Goal: Complete application form: Complete application form

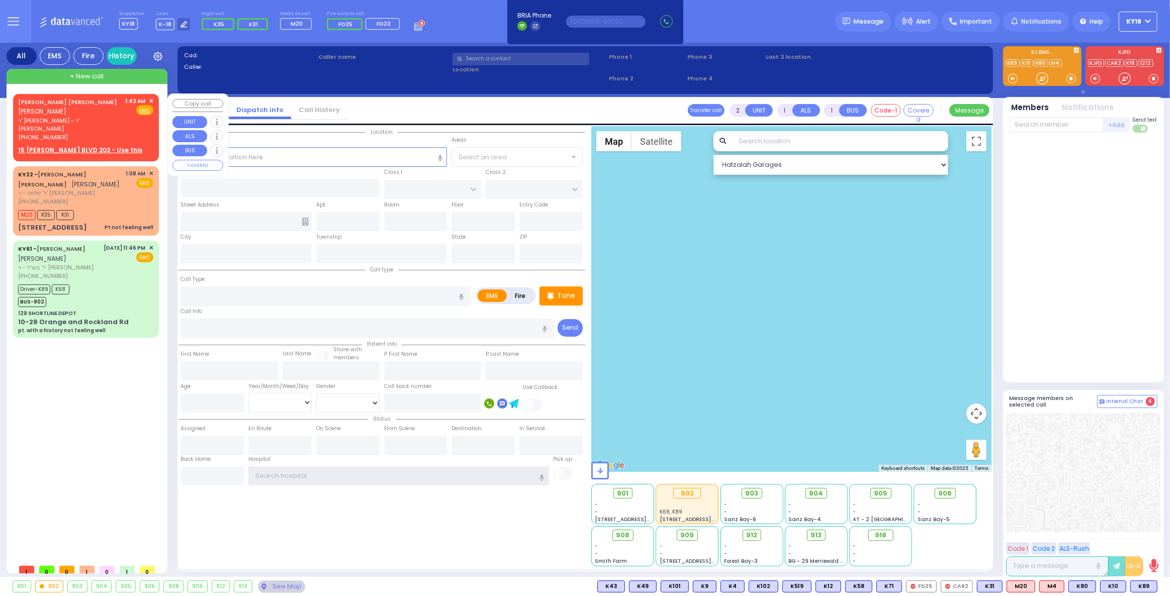
type input "ky18"
click at [68, 133] on div "[PHONE_NUMBER]" at bounding box center [70, 137] width 104 height 9
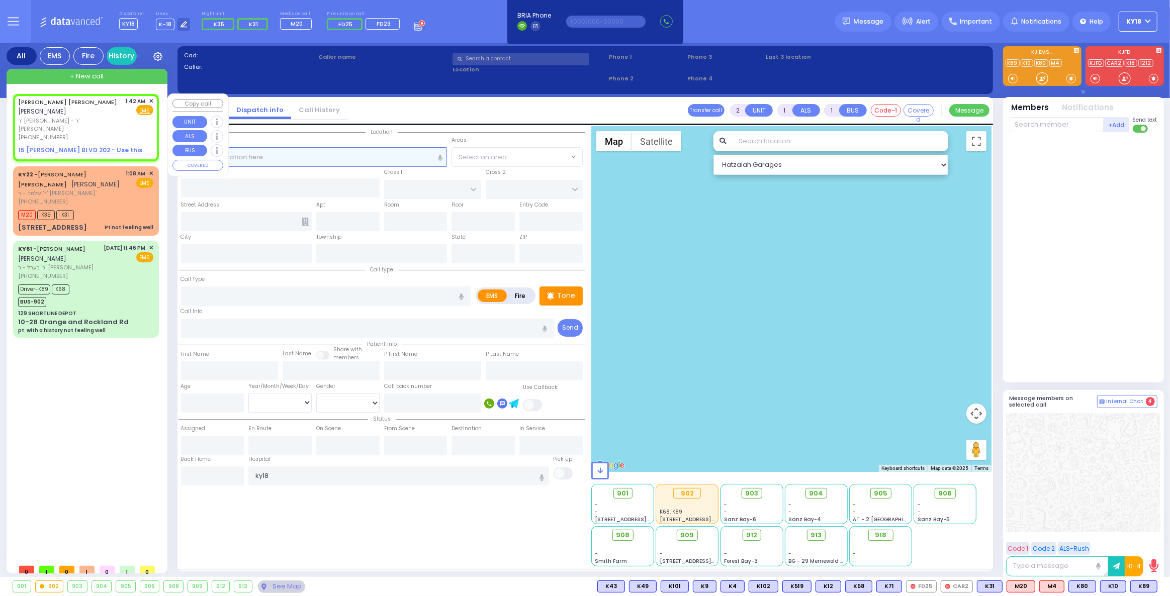
select select
radio input "true"
type input "[PERSON_NAME]"
select select
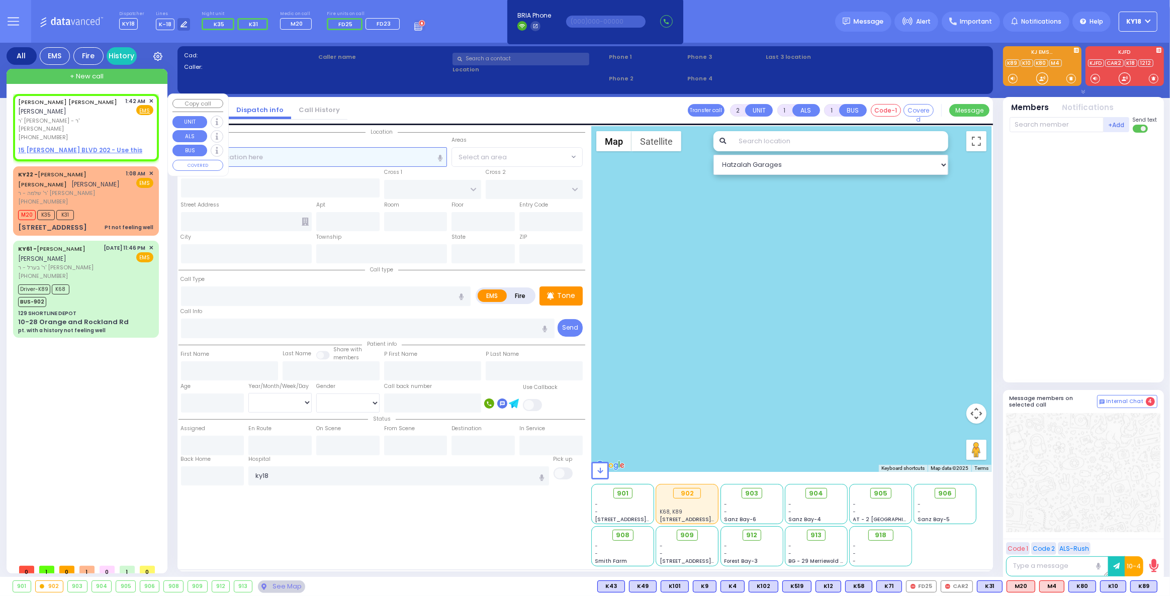
type input "01:42"
select select "Hatzalah Garages"
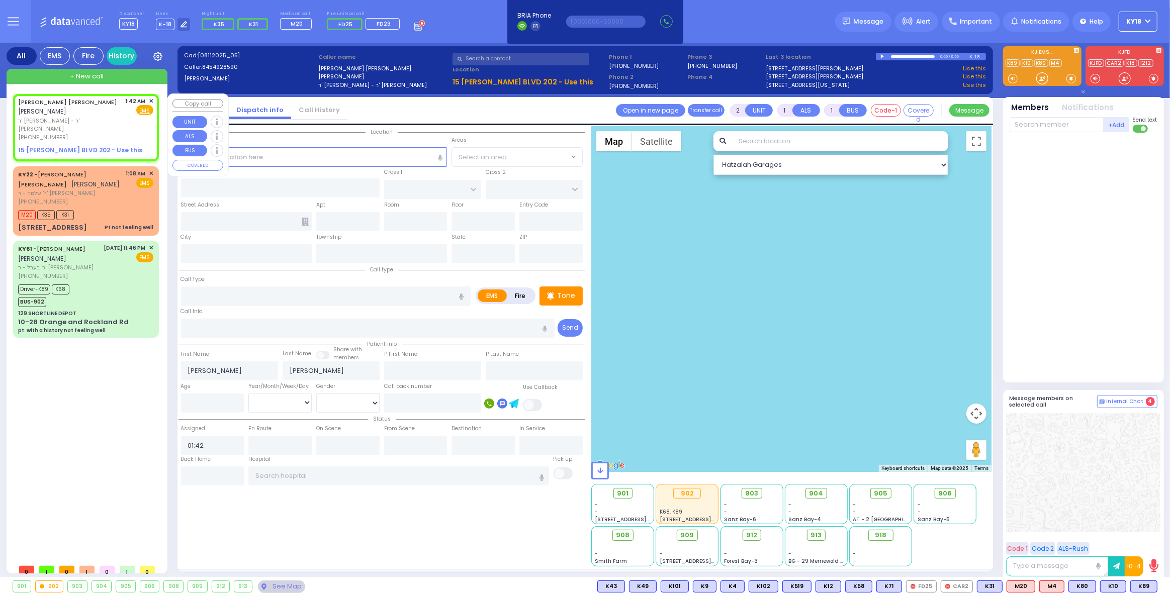
click at [64, 146] on u "15 [PERSON_NAME] BLVD 202 - Use this" at bounding box center [80, 150] width 124 height 9
select select
radio input "true"
select select
select select "Hatzalah Garages"
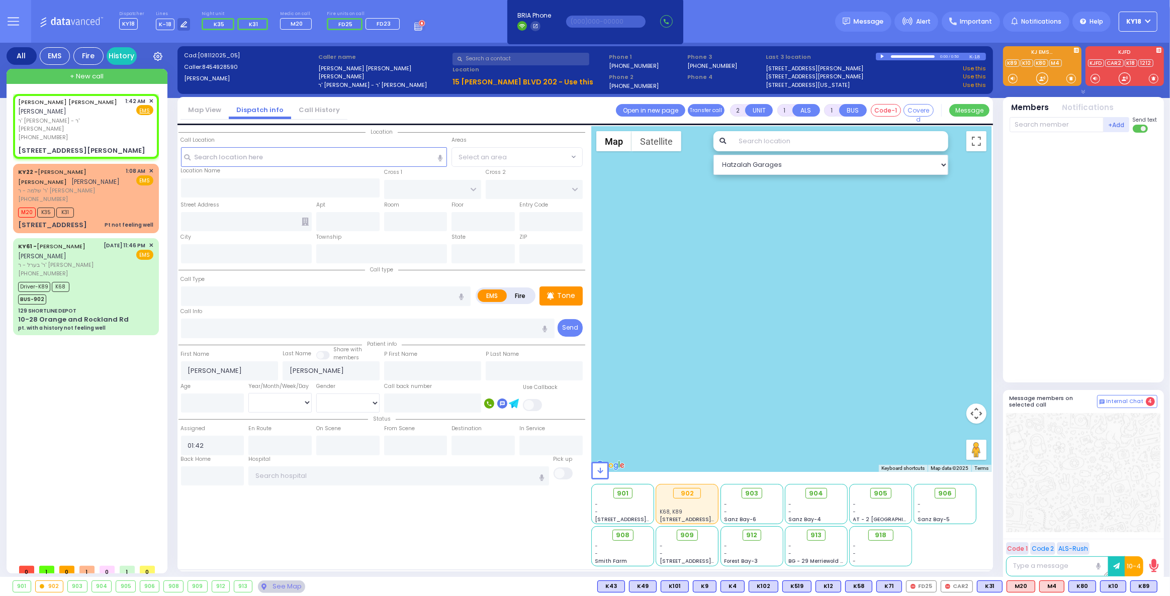
select select
radio input "true"
select select
type input "GETZIL BERGER BLVD"
type input "KAHAN DR"
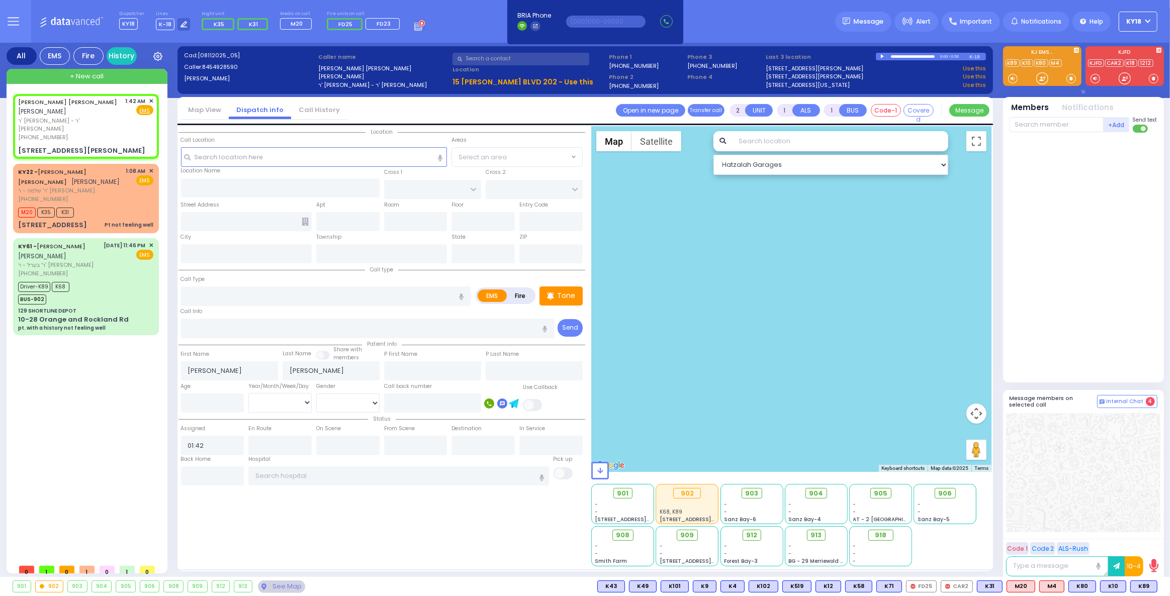
type input "15 [PERSON_NAME] BLVD"
type input "202"
type input "Monroe"
type input "[US_STATE]"
type input "10950"
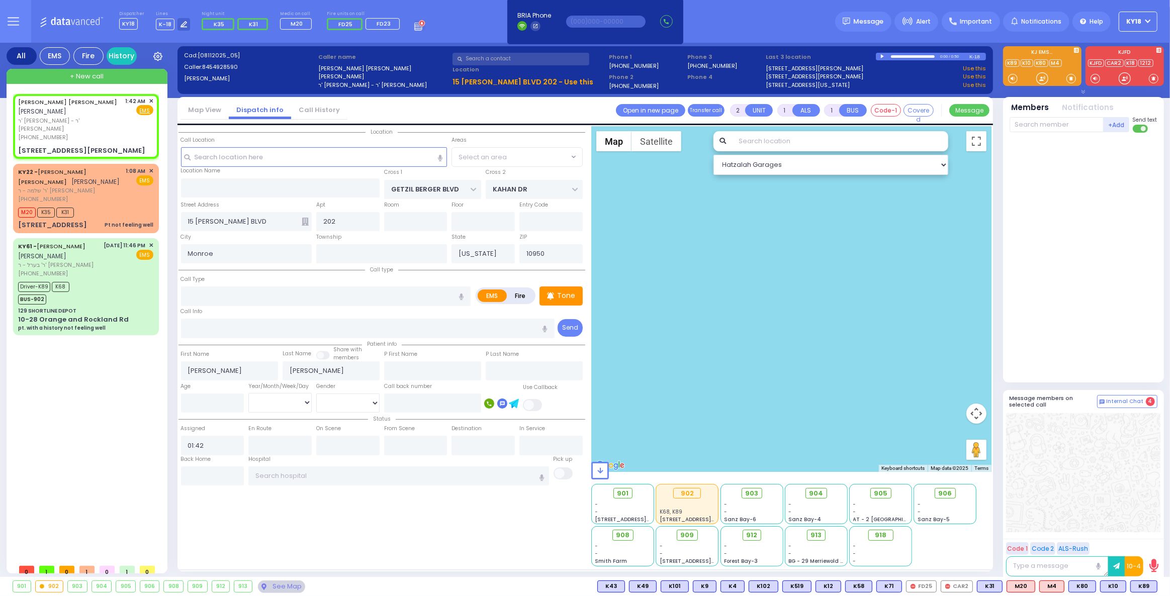
select select "SECTION 4"
select select "Hatzalah Garages"
click at [201, 296] on input "text" at bounding box center [326, 296] width 290 height 19
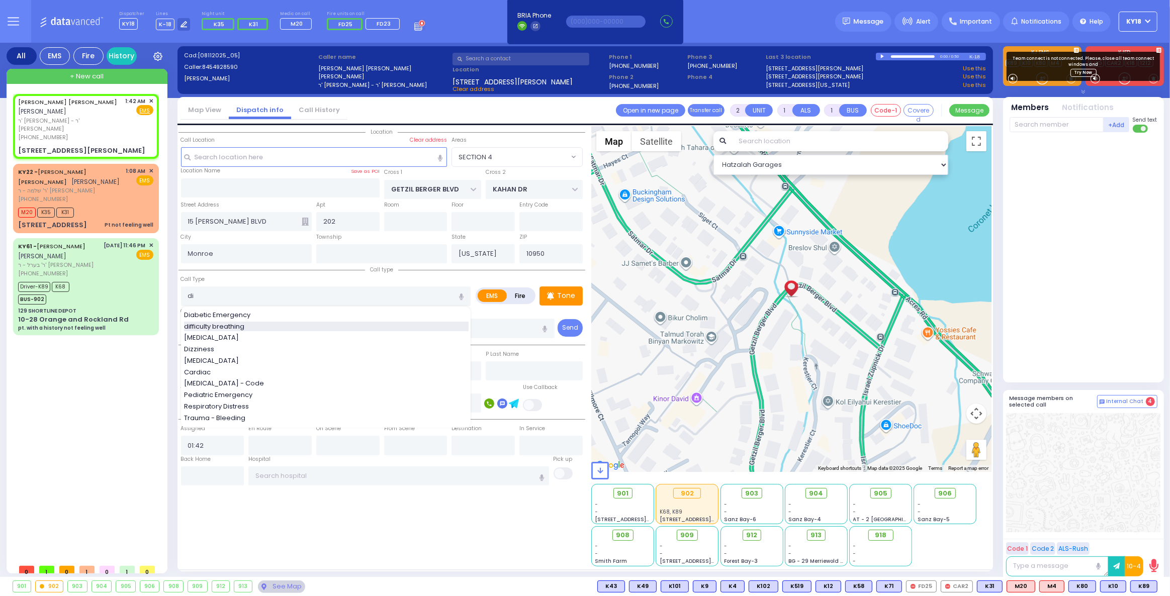
click at [219, 323] on span "difficulty breathing" at bounding box center [216, 327] width 64 height 10
type input "difficulty breathing"
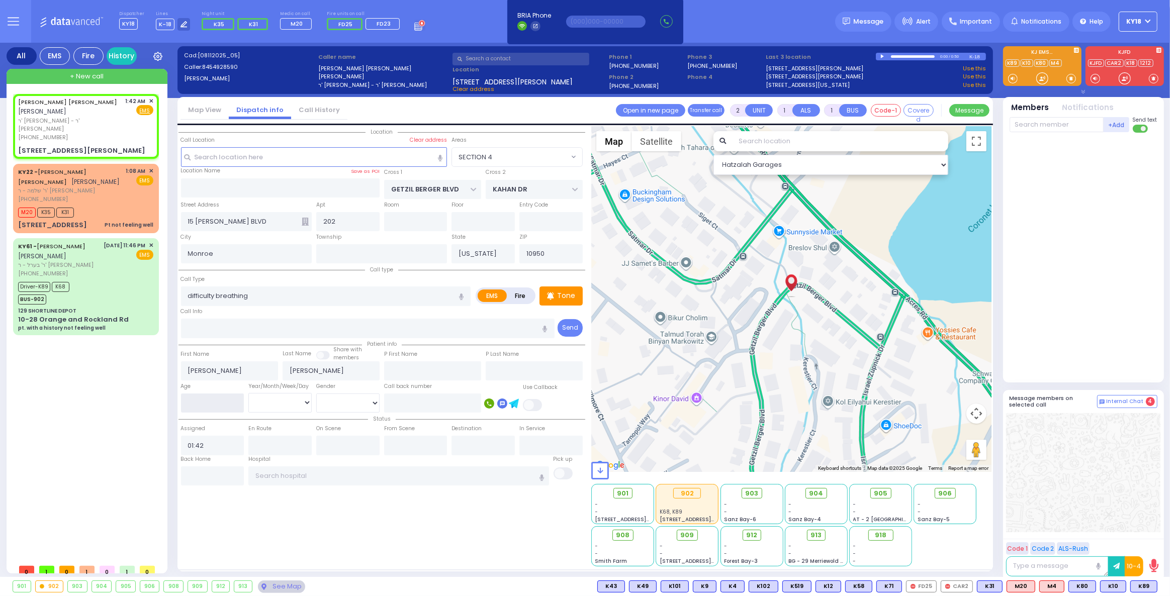
click at [205, 406] on input "number" at bounding box center [212, 403] width 63 height 19
type input "2"
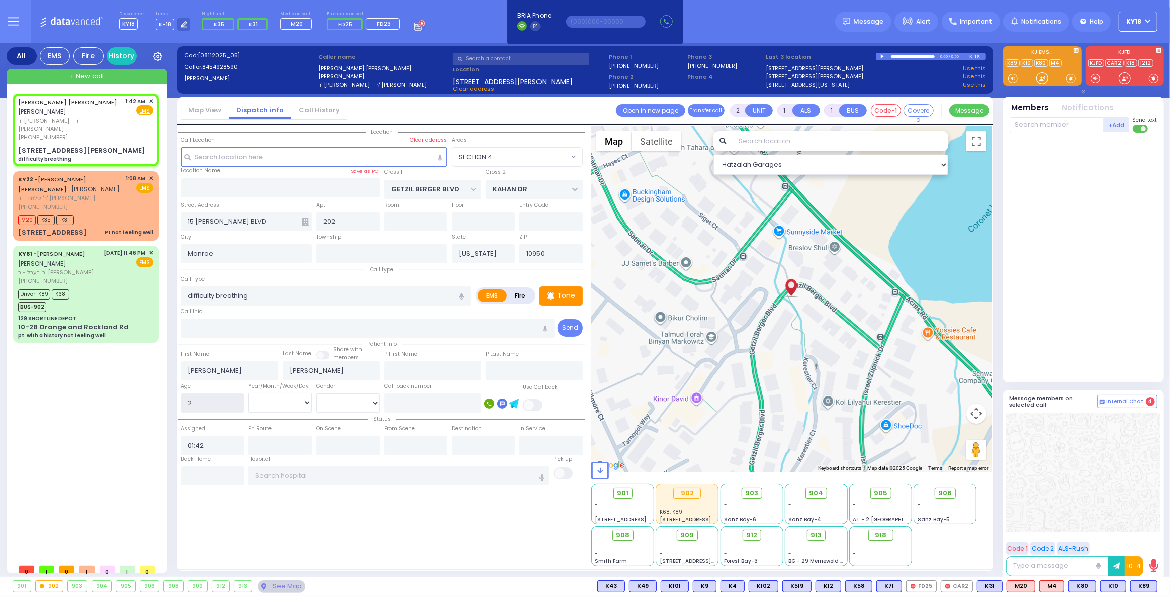
select select
radio input "true"
select select
select select "Hatzalah Garages"
select select "SECTION 4"
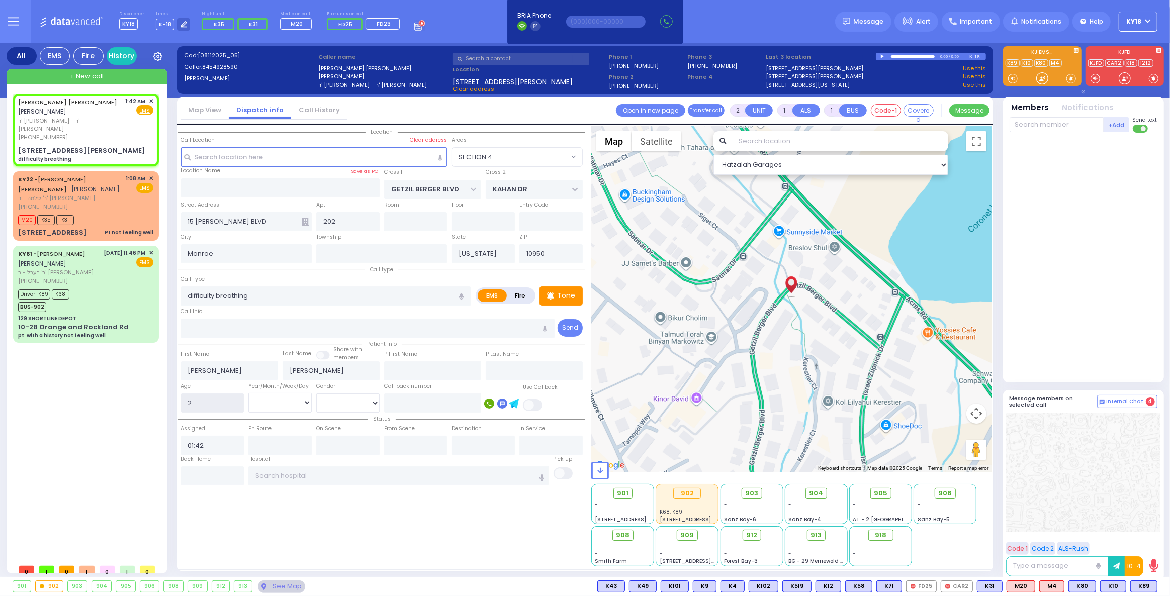
type input "2"
click at [260, 405] on select "Year Month Week Day" at bounding box center [279, 402] width 63 height 19
select select "Year"
click at [248, 393] on select "Year Month Week Day" at bounding box center [279, 402] width 63 height 19
select select
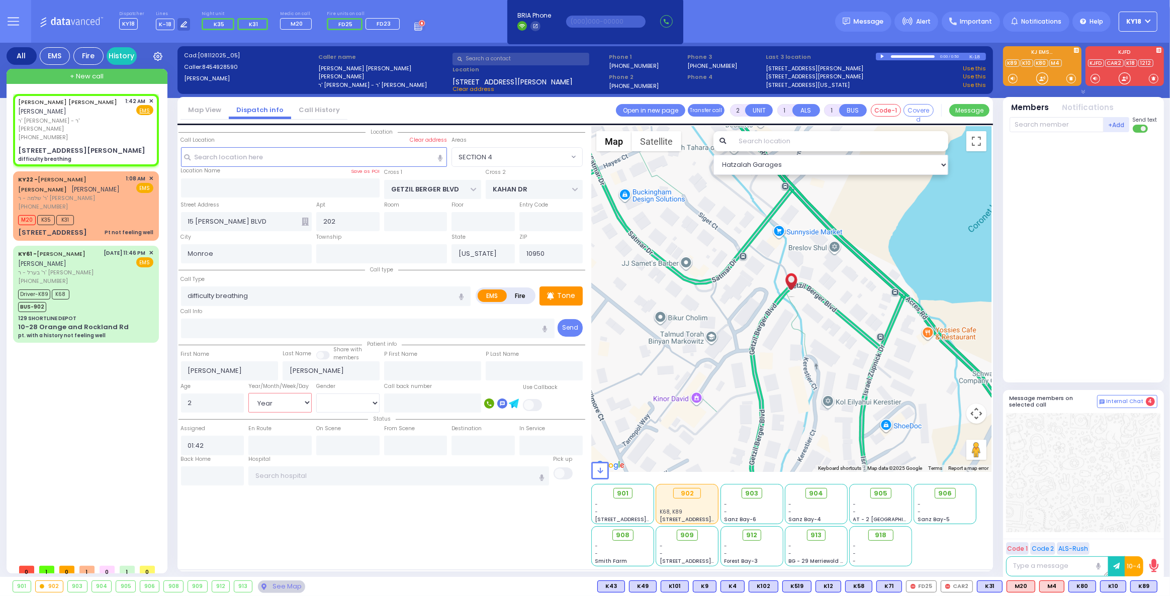
radio input "true"
select select "Year"
select select "Hatzalah Garages"
select select "SECTION 4"
select select
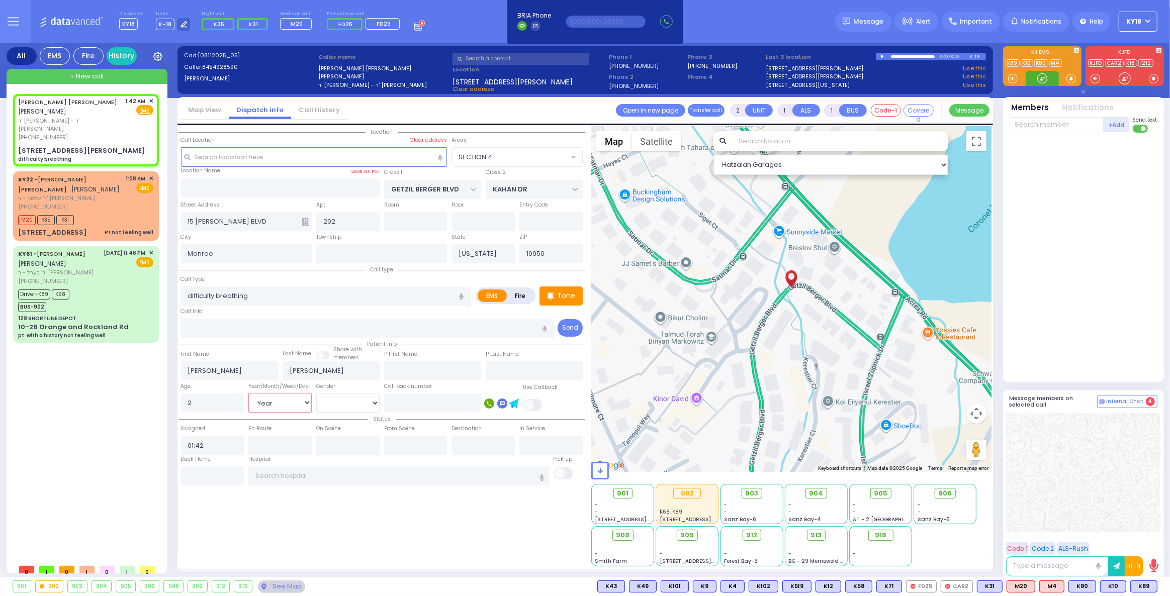
radio input "true"
select select "Year"
select select "Hatzalah Garages"
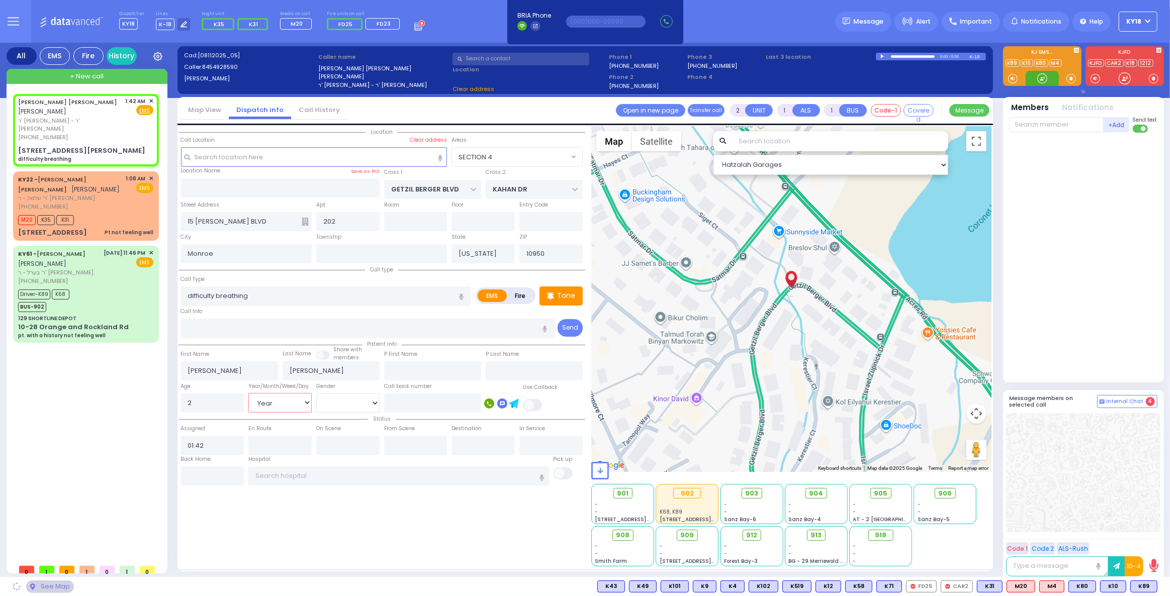
select select "SECTION 4"
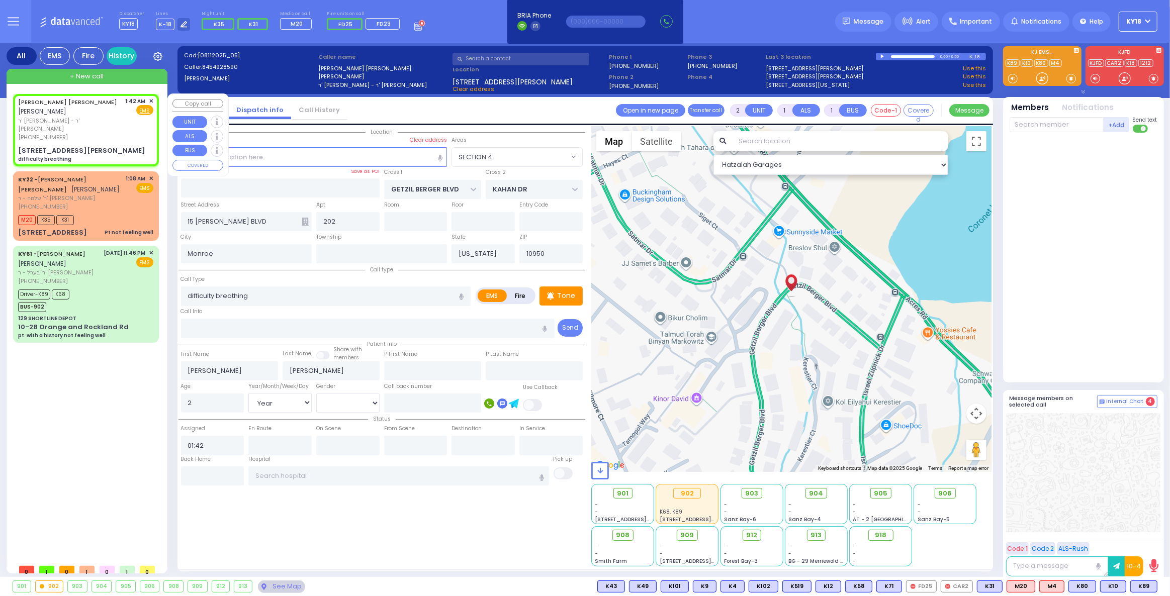
click at [78, 133] on div "[PHONE_NUMBER]" at bounding box center [70, 137] width 104 height 9
select select
radio input "true"
select select "Year"
select select "SECTION 4"
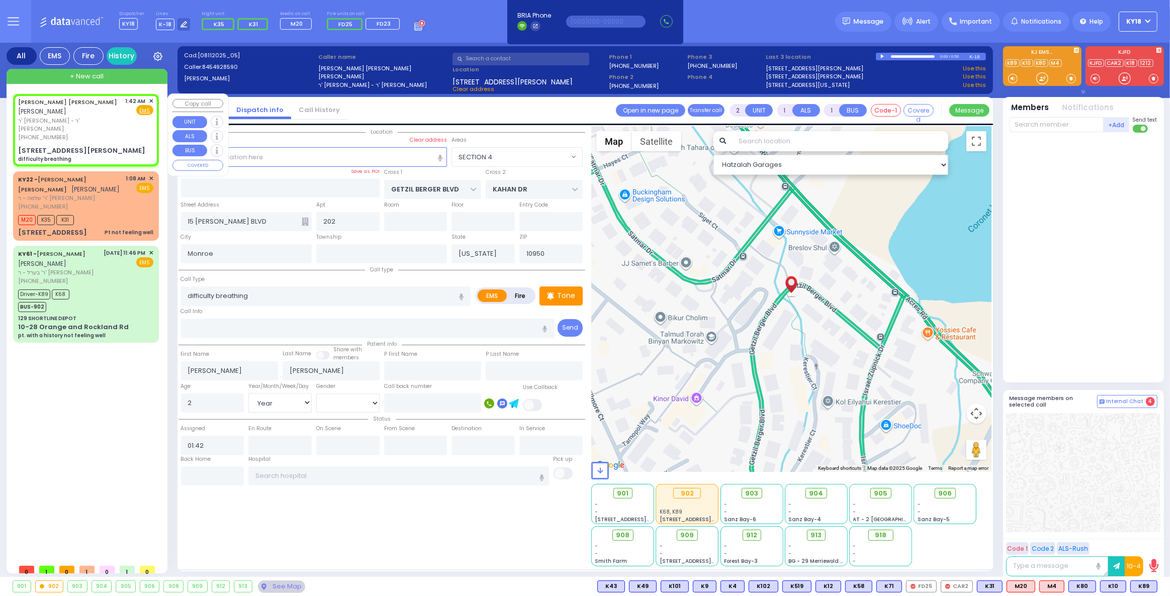
select select "Hatzalah Garages"
click at [89, 133] on div "[PHONE_NUMBER]" at bounding box center [70, 137] width 104 height 9
select select
radio input "true"
select select "Year"
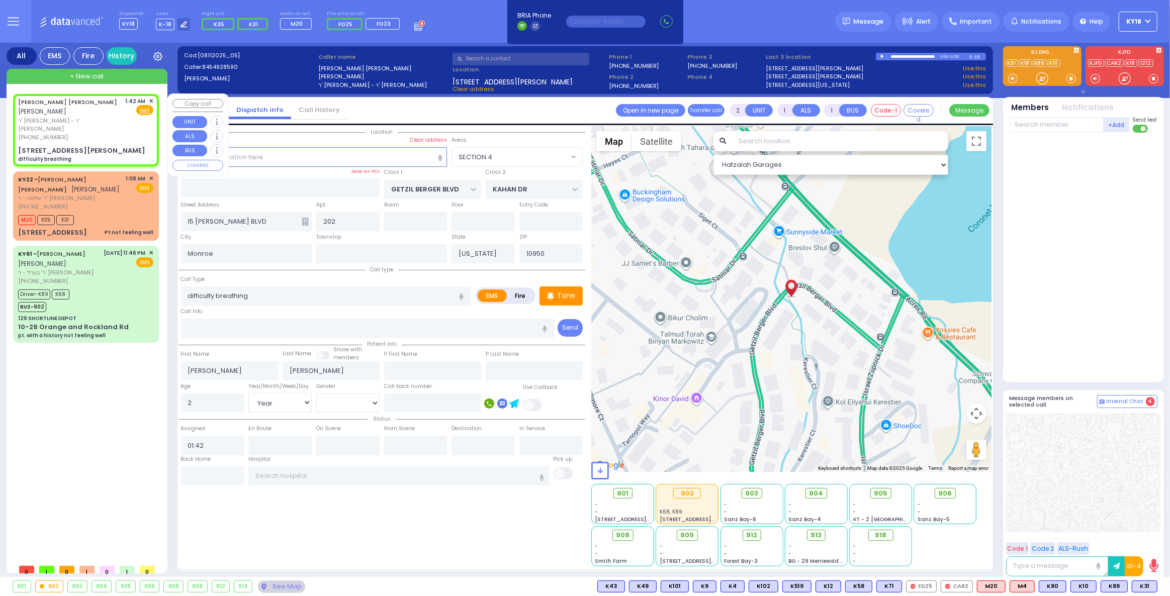
select select "Hatzalah Garages"
select select "SECTION 4"
click at [91, 133] on div "[PHONE_NUMBER]" at bounding box center [70, 137] width 104 height 9
select select
radio input "true"
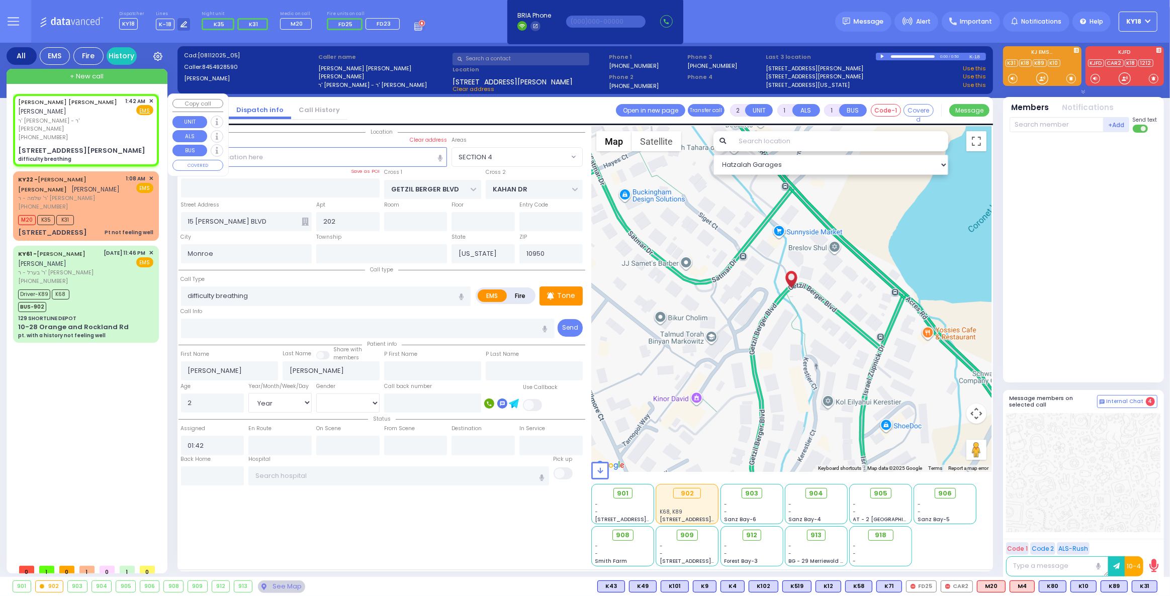
select select "Year"
select select "Hatzalah Garages"
select select "SECTION 4"
click at [885, 538] on span "918" at bounding box center [885, 535] width 12 height 10
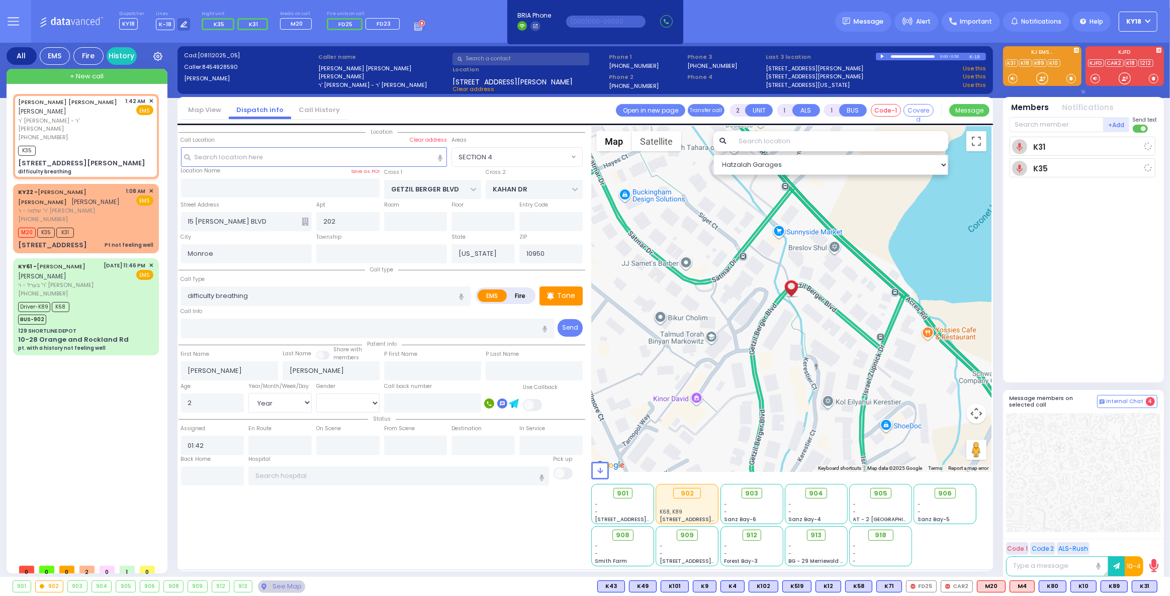
select select
radio input "true"
select select "Year"
type input "01:44"
select select "Hatzalah Garages"
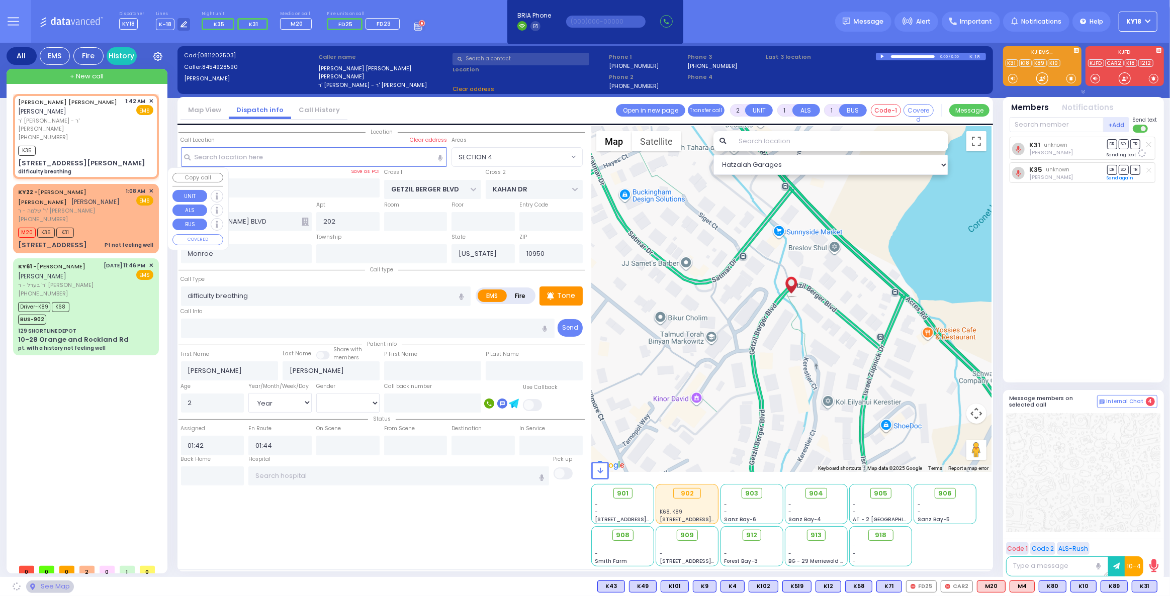
click at [88, 215] on div "[PHONE_NUMBER]" at bounding box center [70, 219] width 105 height 9
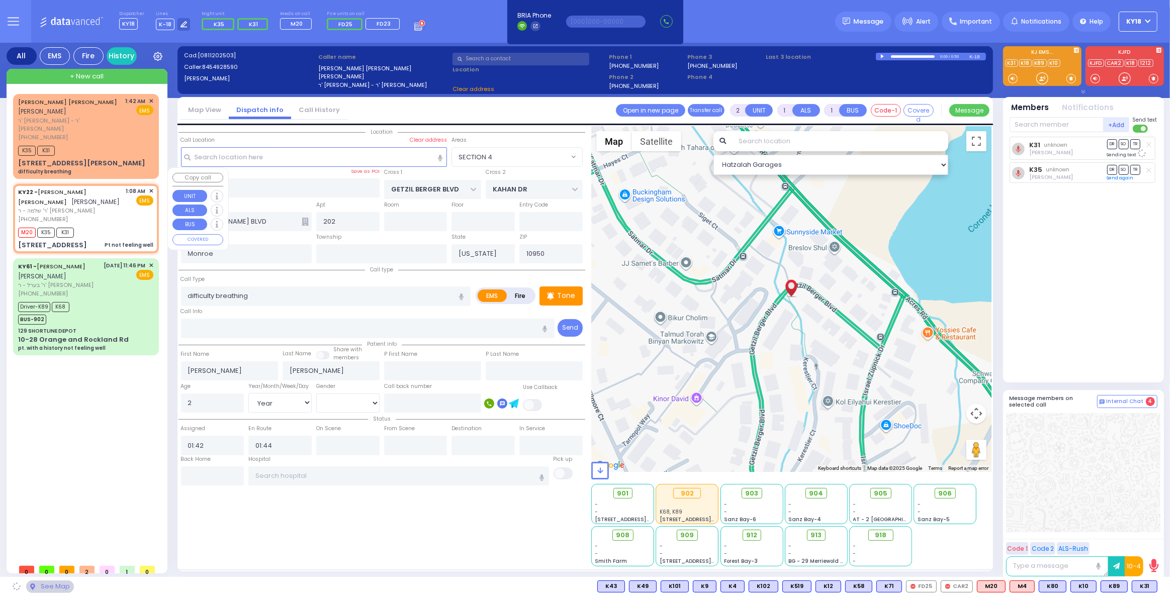
type input "1"
type input "0"
select select
type input "Pt not feeling well"
radio input "true"
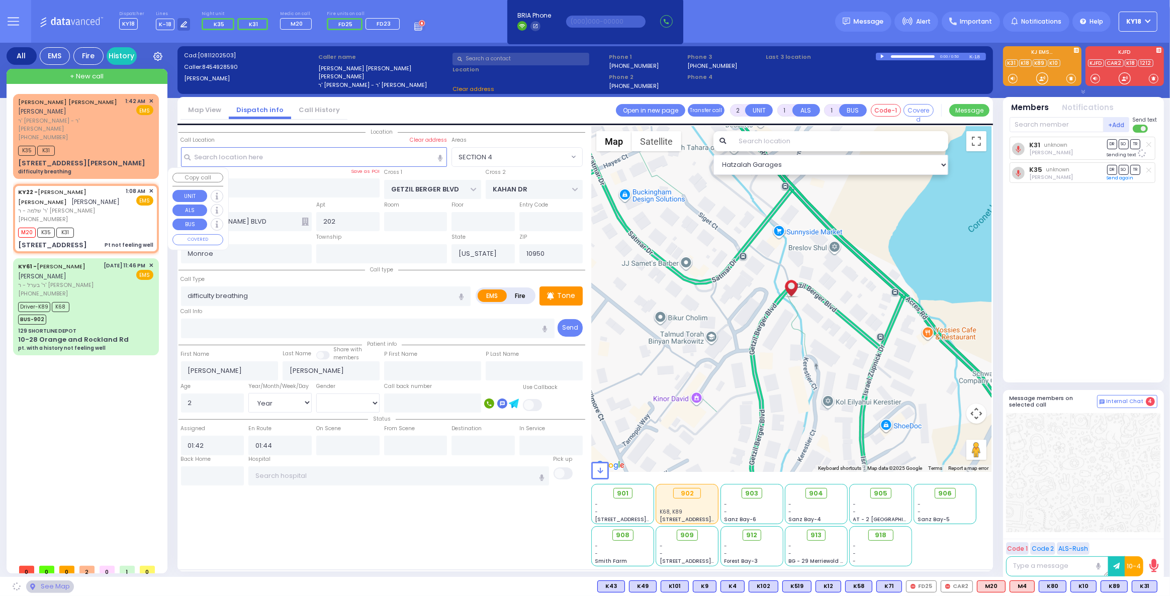
type input "[PERSON_NAME]"
type input "TORIM"
select select
type input "01:08"
type input "01:09"
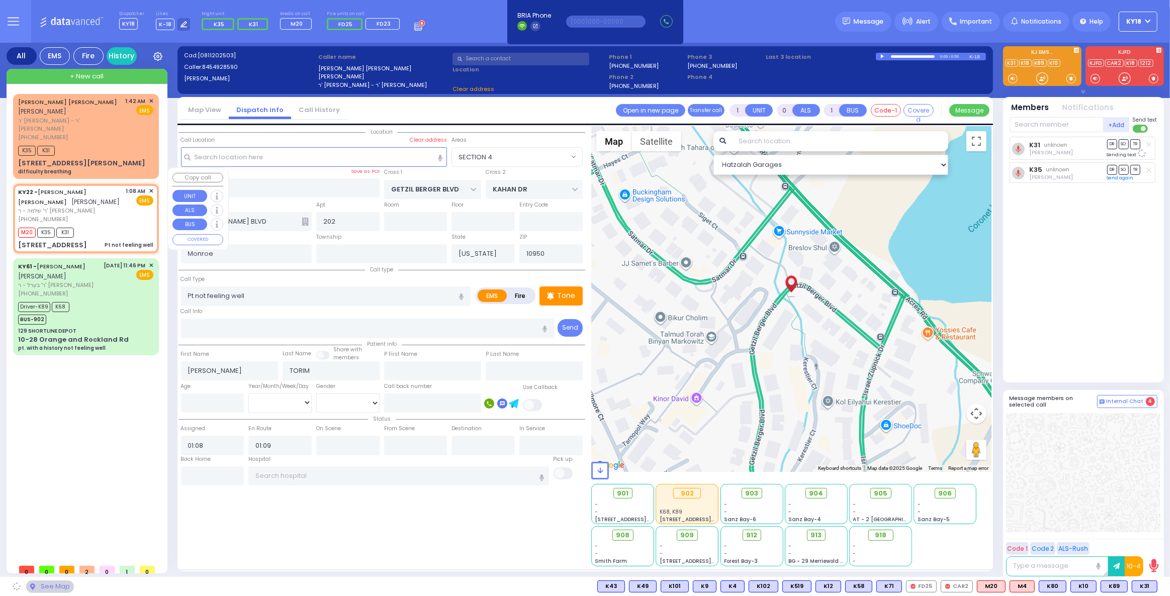
type input "CARTER LN"
type input "[GEOGRAPHIC_DATA]"
type input "[STREET_ADDRESS]"
select select "SECTION 4"
select select "Hatzalah Garages"
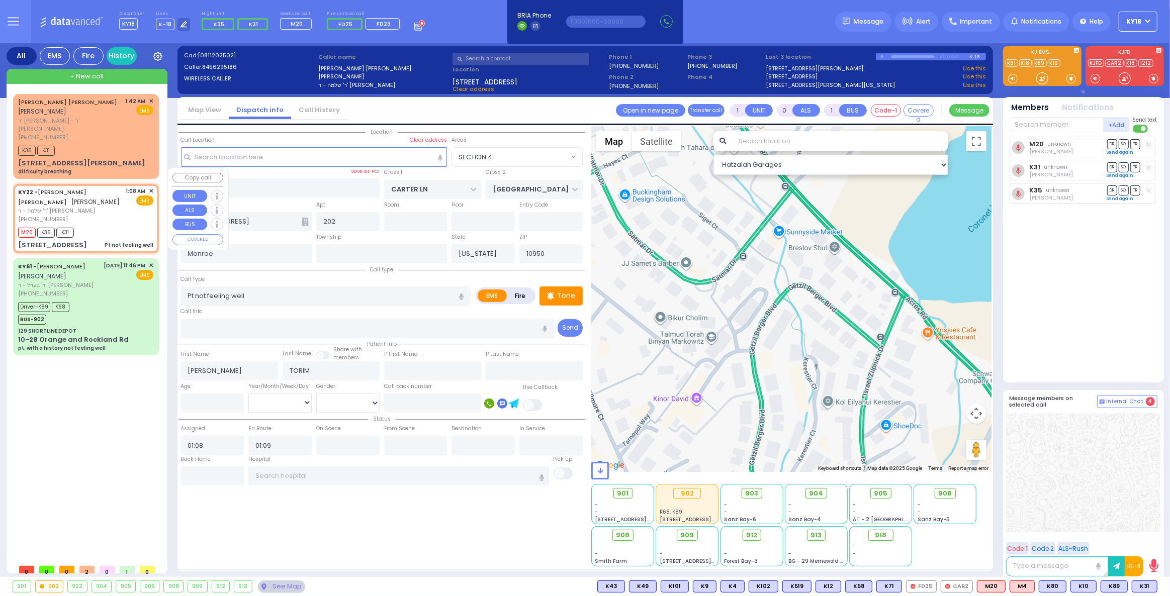
select select "SECTION 2"
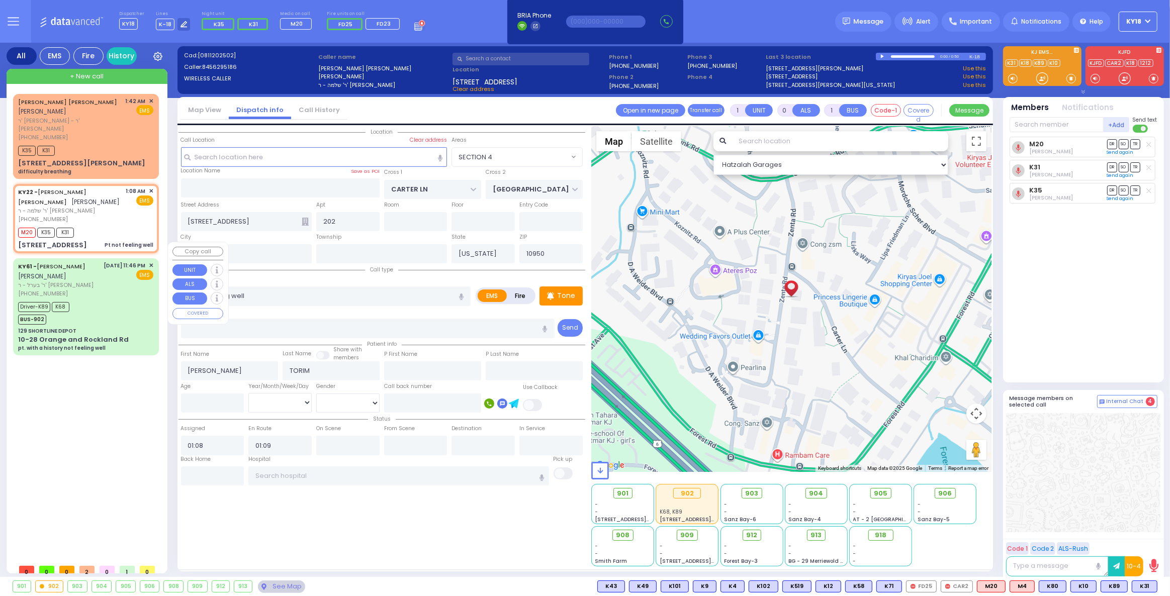
click at [77, 262] on div "KY61 - [PERSON_NAME] [PERSON_NAME]" at bounding box center [59, 271] width 82 height 20
type input "6"
select select
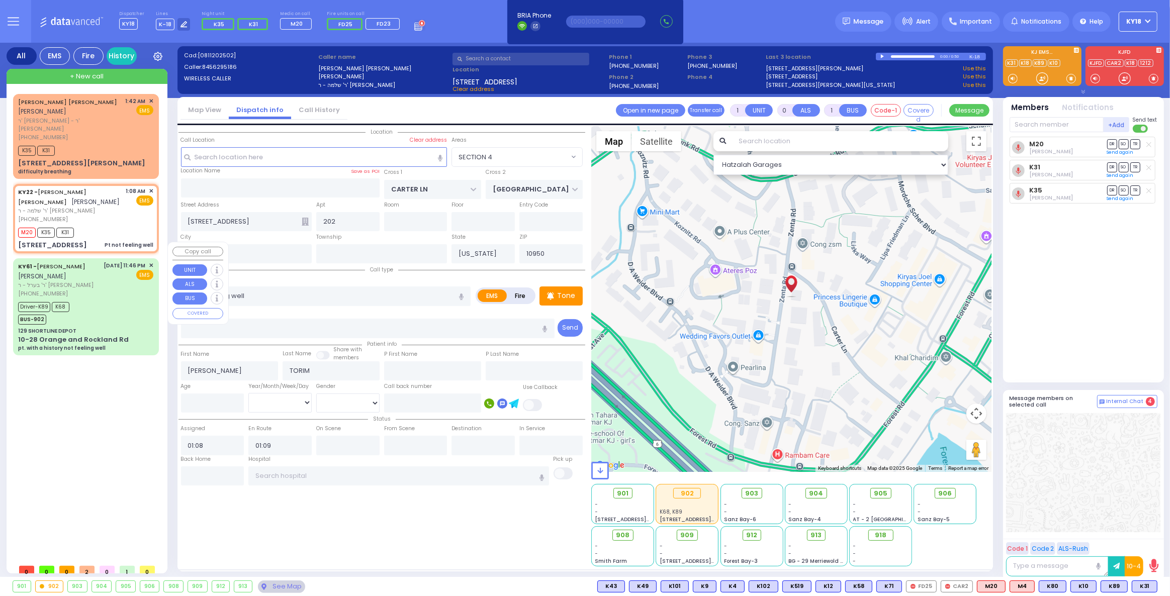
type input "pt. with a history not feeling well"
radio input "true"
type input "[PERSON_NAME]"
type input "Eva"
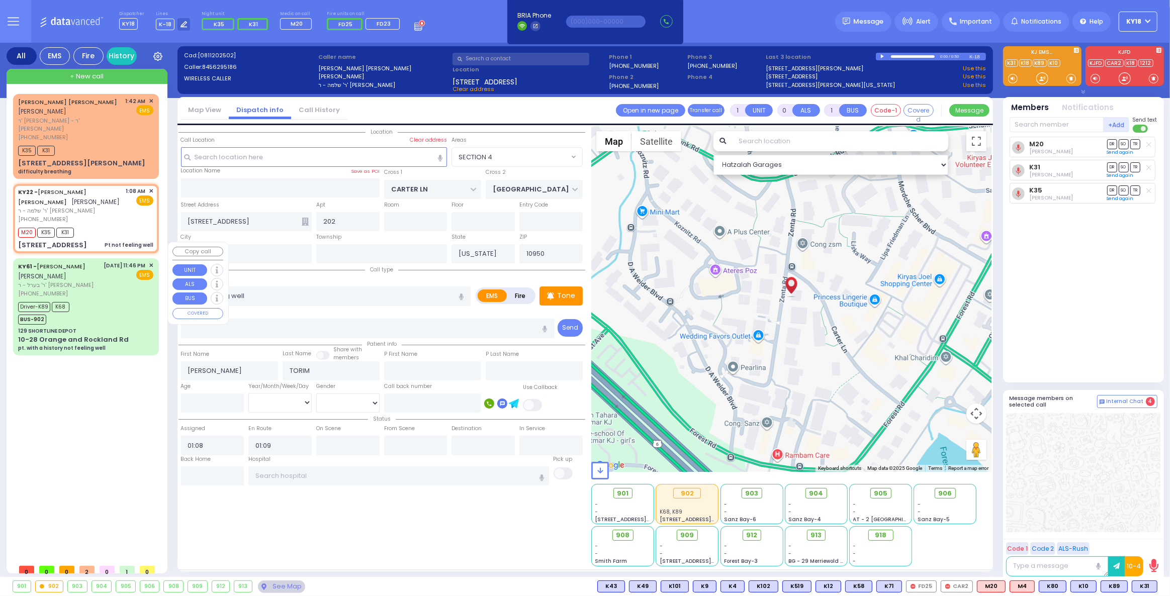
type input "[PERSON_NAME]"
type input "75"
select select "Year"
select select "[DEMOGRAPHIC_DATA]"
type input "23:46"
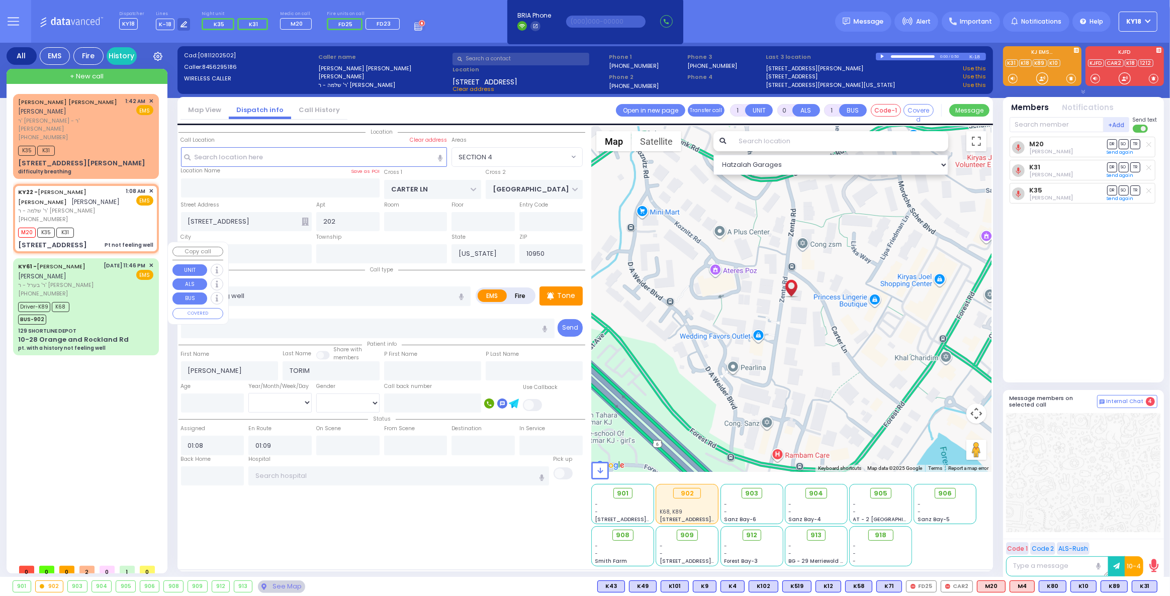
type input "23:49"
type input "00:25"
type input "00:30"
type input "01:20"
type input "02:15"
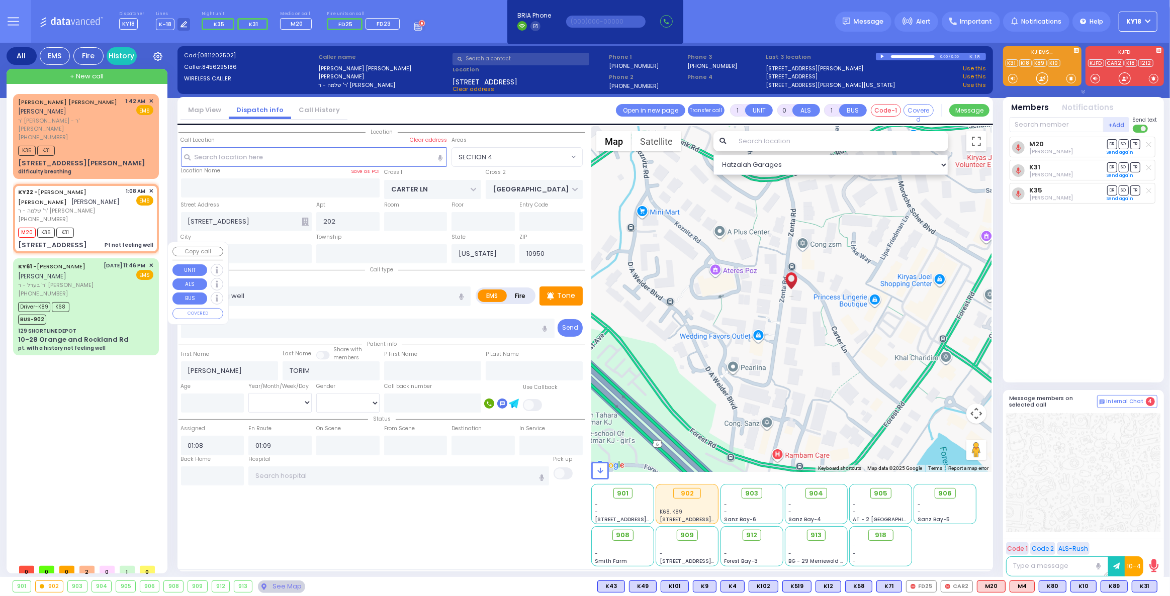
type input "[GEOGRAPHIC_DATA] [STREET_ADDRESS]"
select select "Hatzalah Garages"
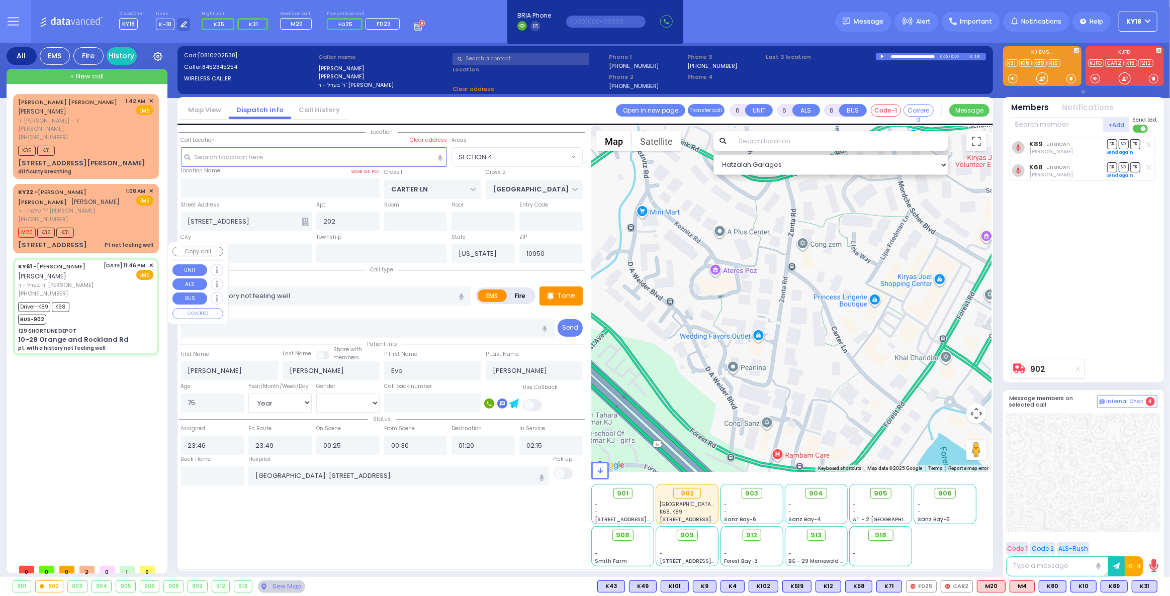
type input "129 SHORTLINE DEPOT"
type input "10-28 Orange and Rockland Rd"
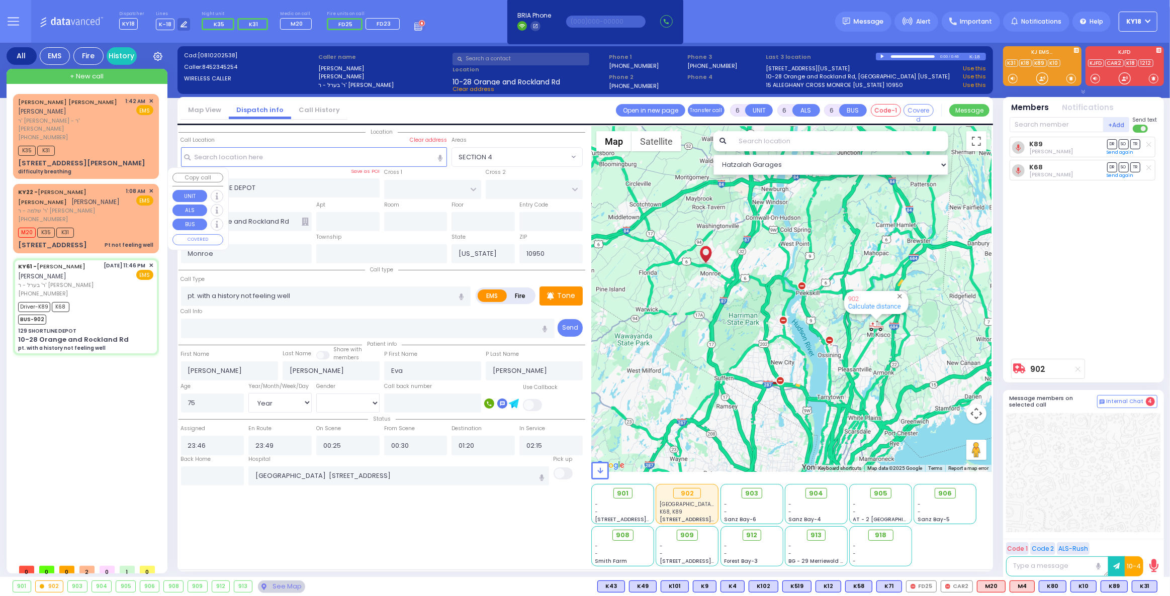
click at [112, 225] on div "M20 K35 K31" at bounding box center [85, 231] width 135 height 13
type input "1"
type input "0"
type input "1"
select select
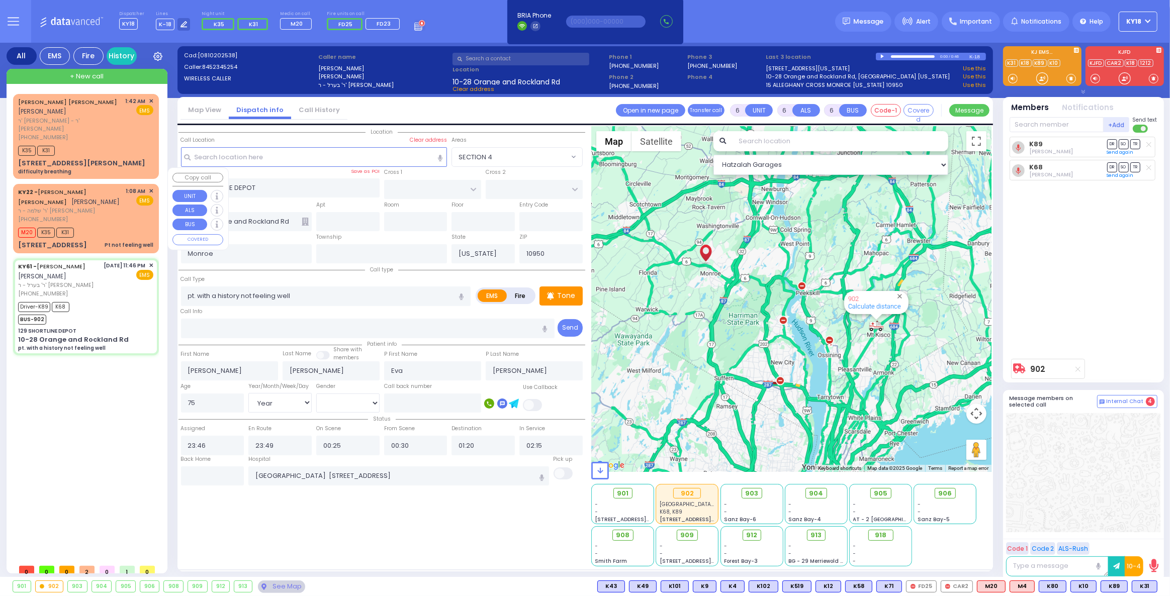
type input "Pt not feeling well"
radio input "true"
type input "[PERSON_NAME]"
type input "TORIM"
select select
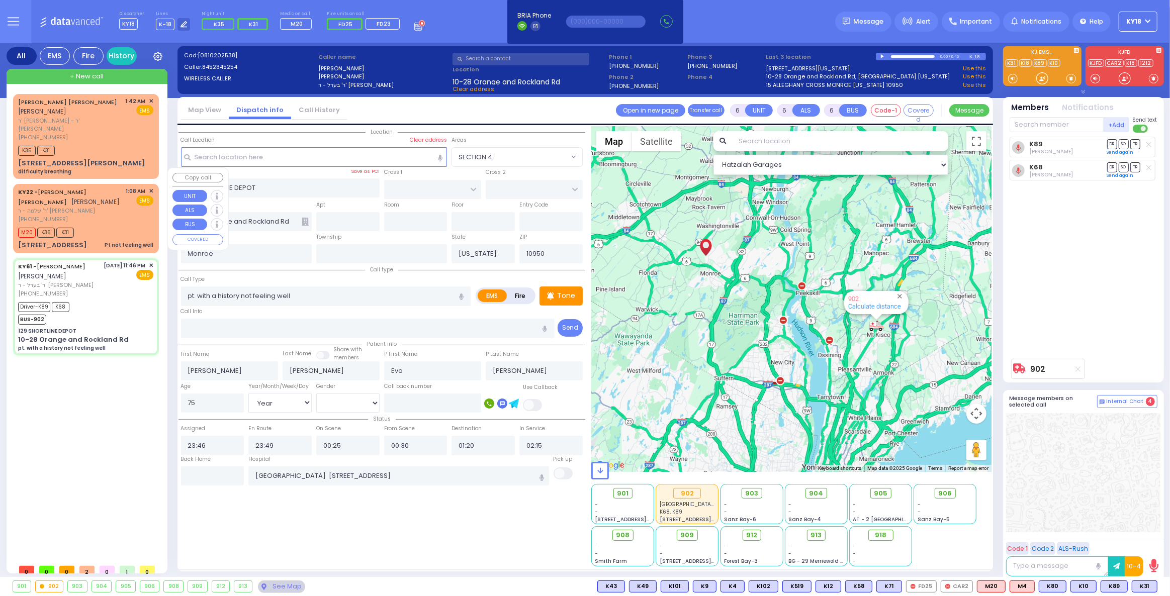
select select
type input "01:08"
type input "01:09"
type input "CARTER LN"
type input "[GEOGRAPHIC_DATA]"
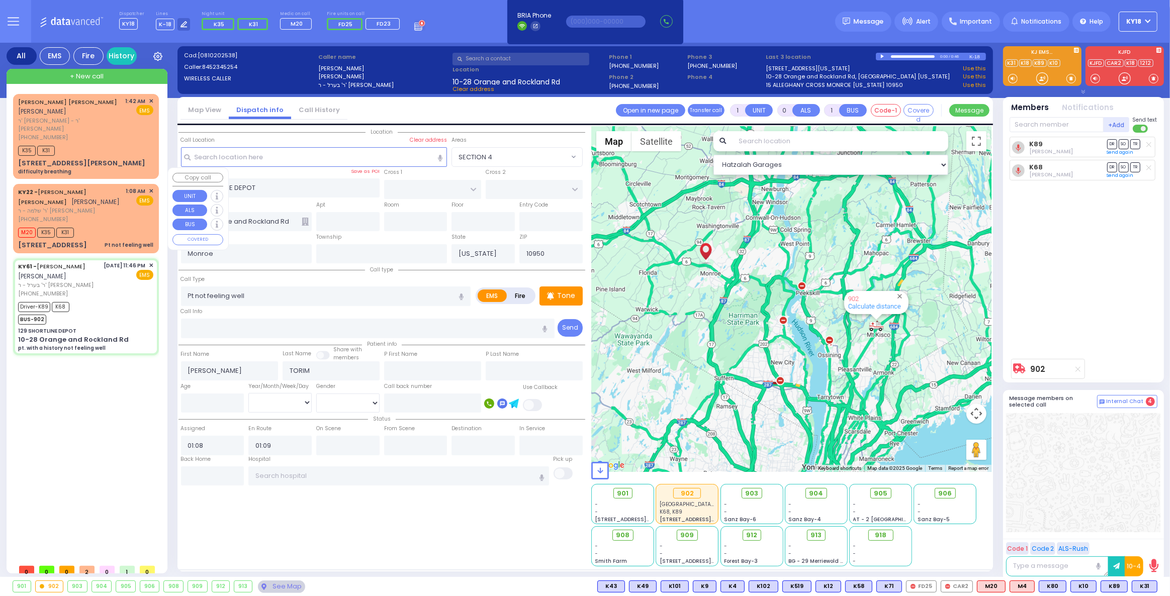
type input "[STREET_ADDRESS]"
type input "202"
select select "Hatzalah Garages"
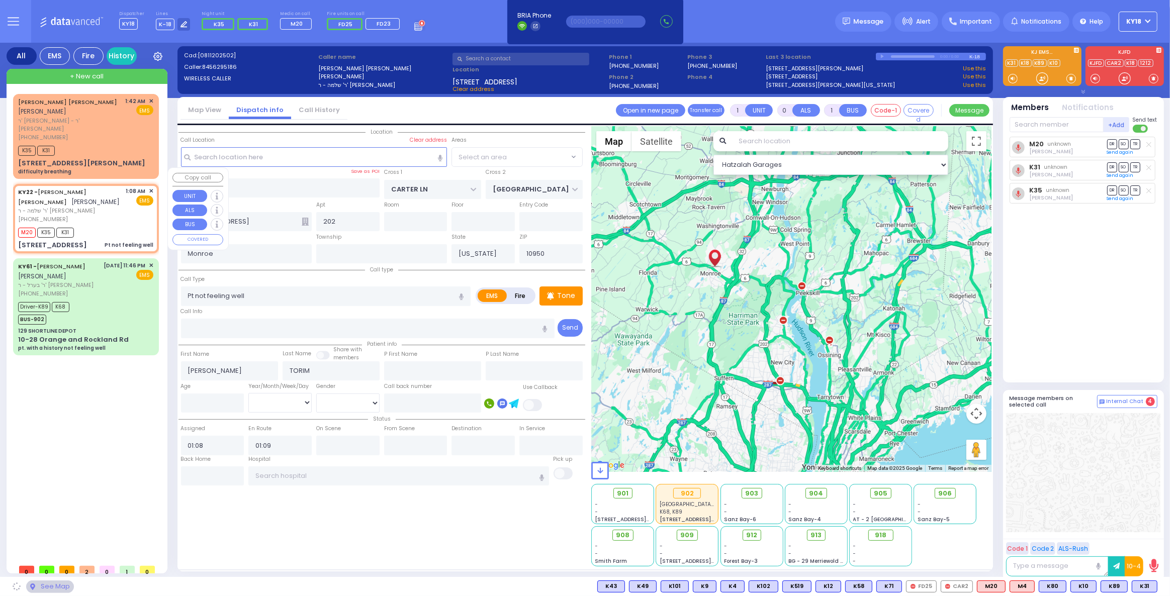
select select "SECTION 2"
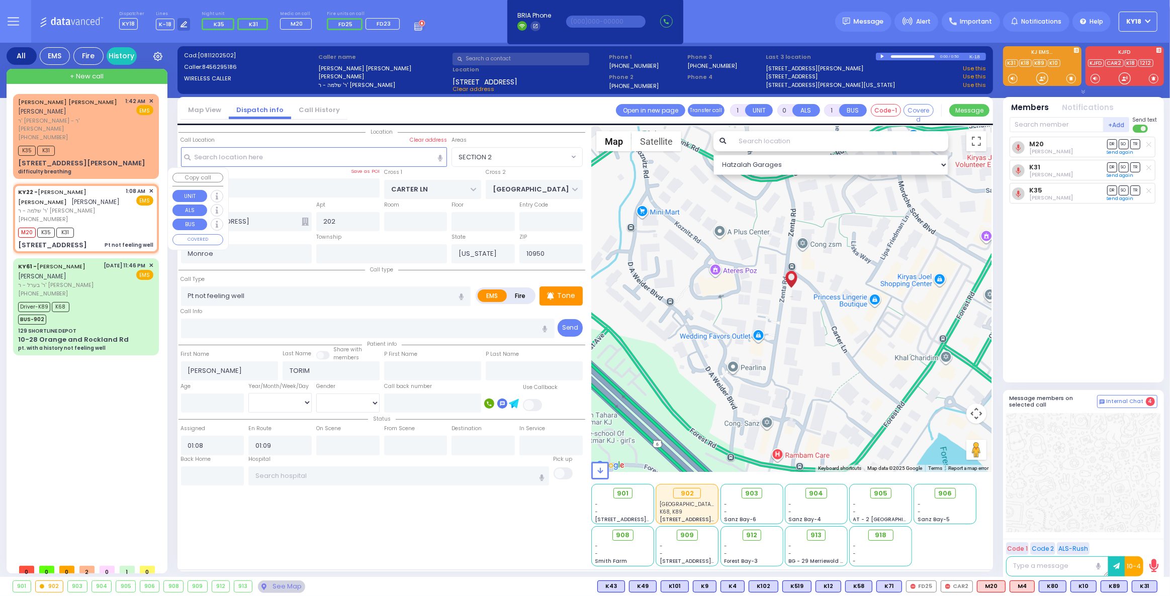
click at [153, 187] on span "✕" at bounding box center [151, 191] width 5 height 9
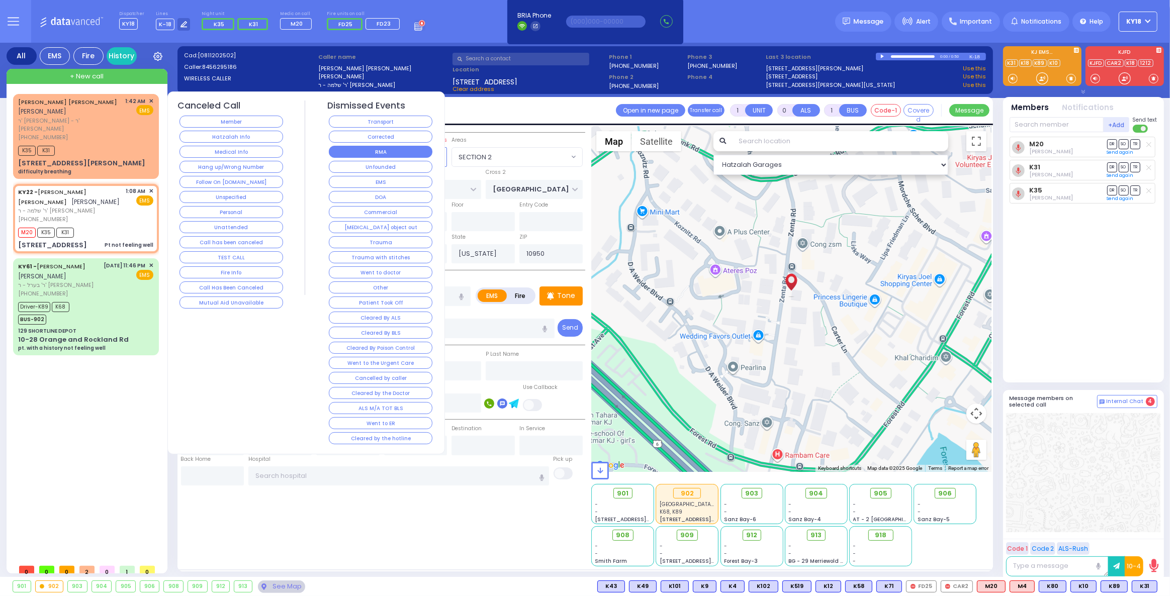
click at [375, 148] on button "RMA" at bounding box center [381, 152] width 104 height 12
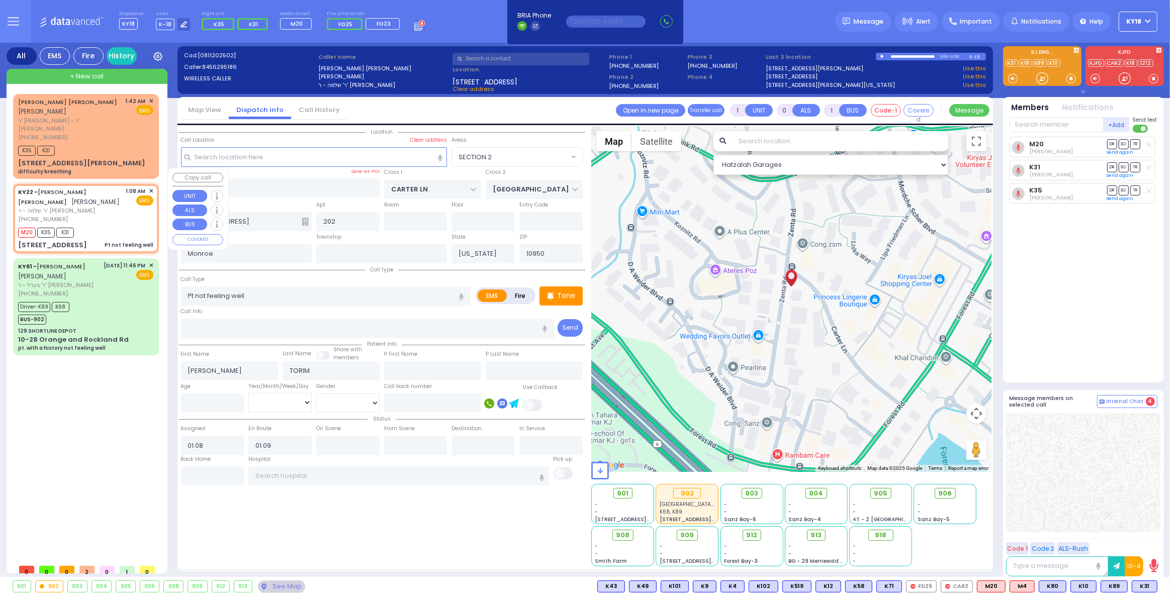
select select
radio input "true"
select select
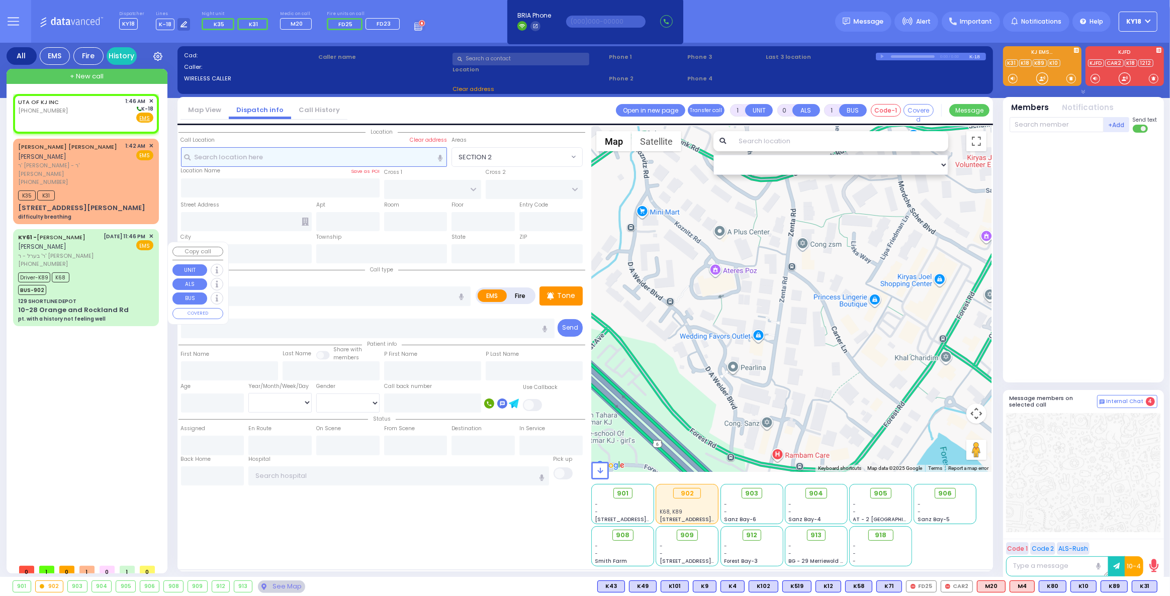
type input "2"
type input "1"
select select
radio input "true"
select select
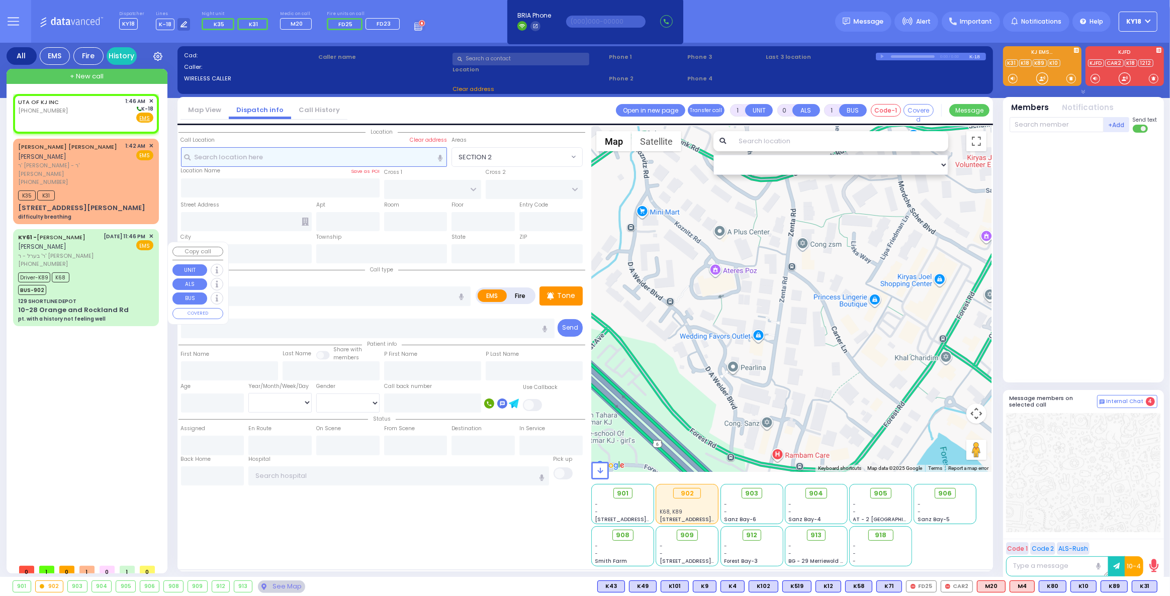
type input "01:46"
select select "Hatzalah Garages"
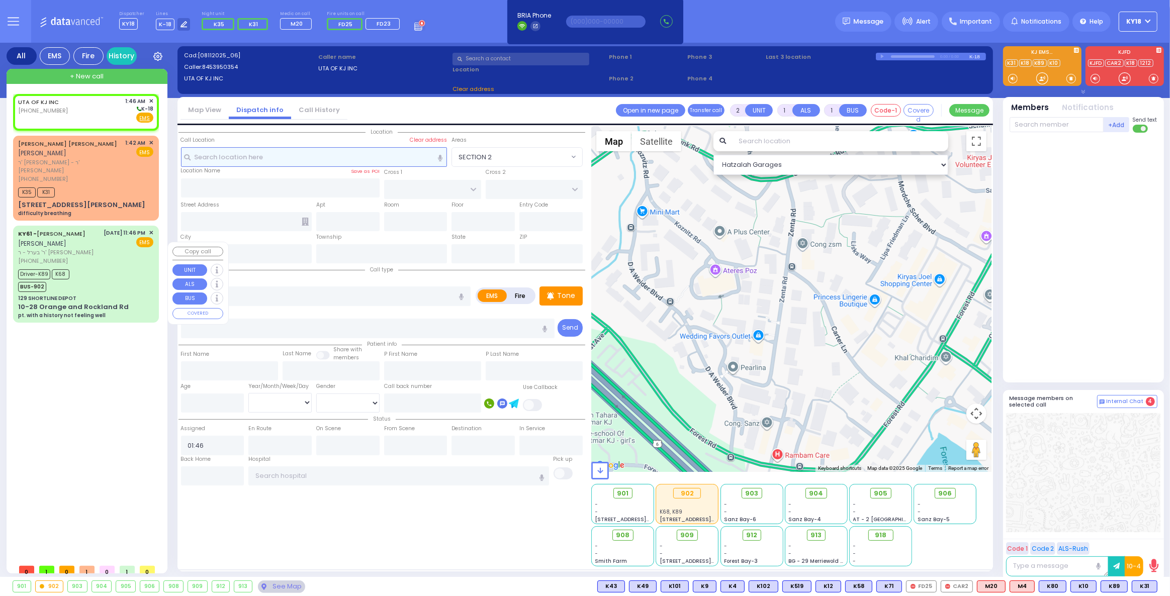
select select
radio input "true"
select select
select select "Hatzalah Garages"
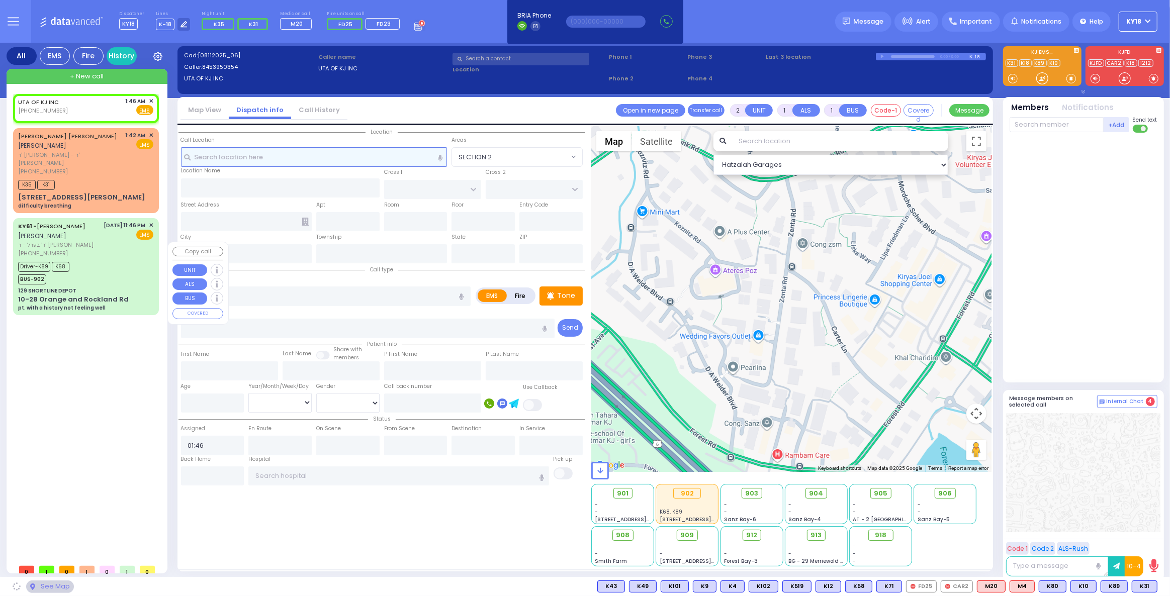
select select
radio input "true"
select select
select select "Hatzalah Garages"
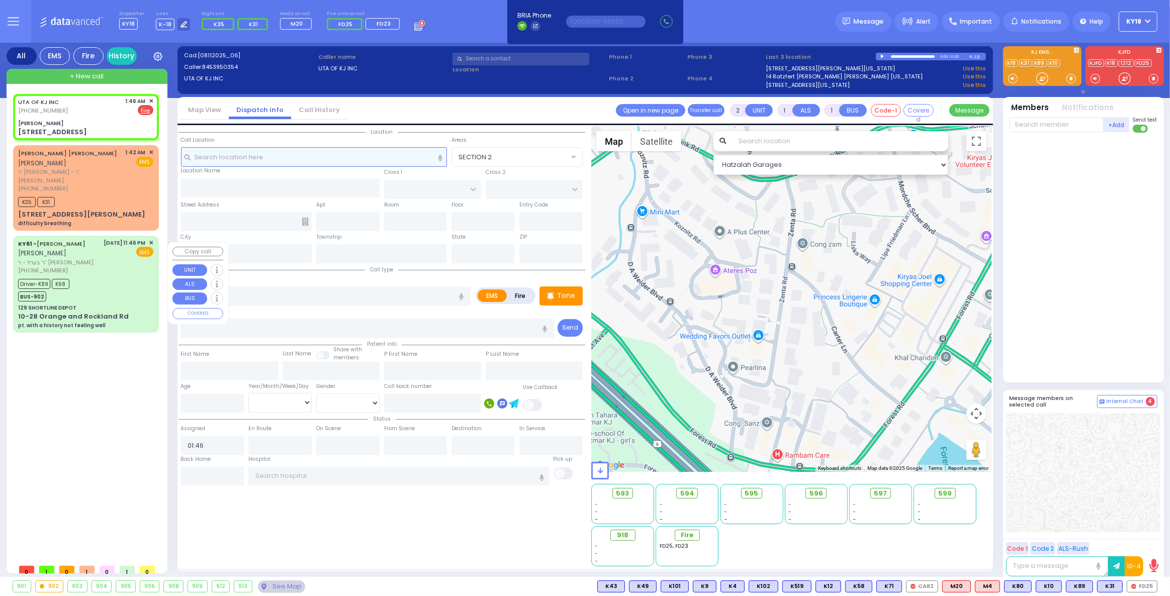
select select
radio input "false"
radio input "true"
select select
select select "Hatzalah Garages"
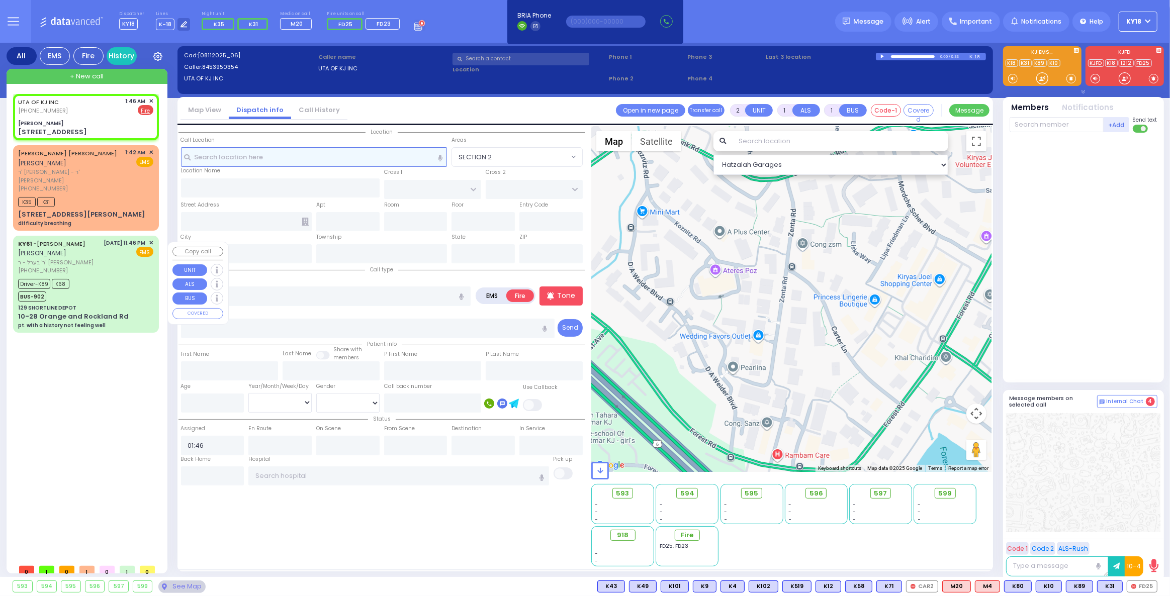
type input "[PERSON_NAME]"
type input "[GEOGRAPHIC_DATA]"
type input "[STREET_ADDRESS]"
type input "[PERSON_NAME]"
type input "[US_STATE]"
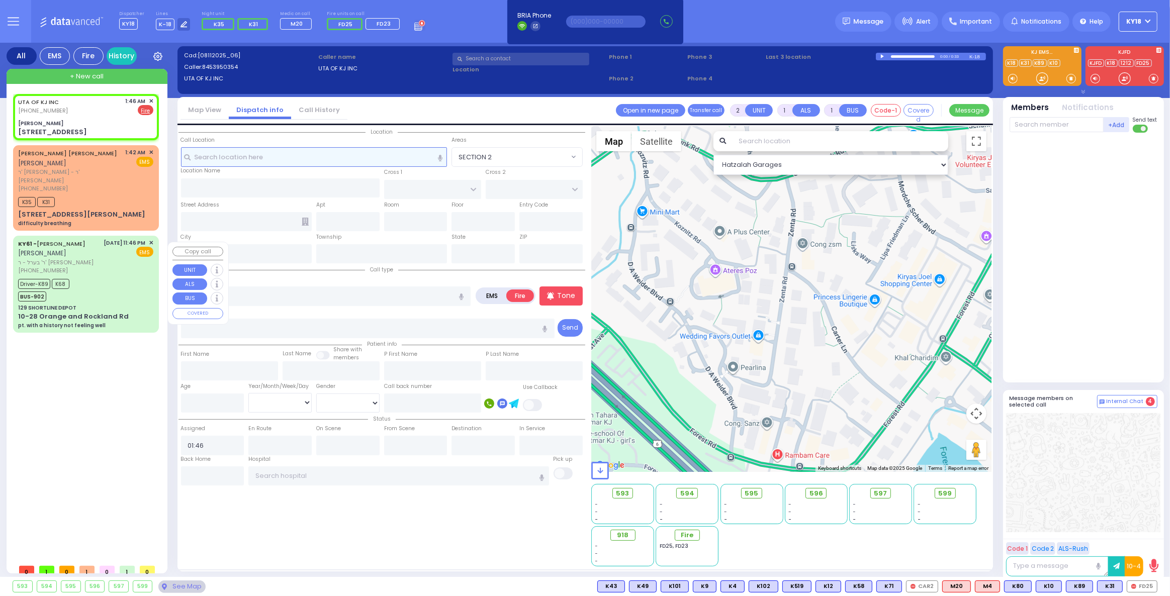
type input "10950"
select select "SECTION 4"
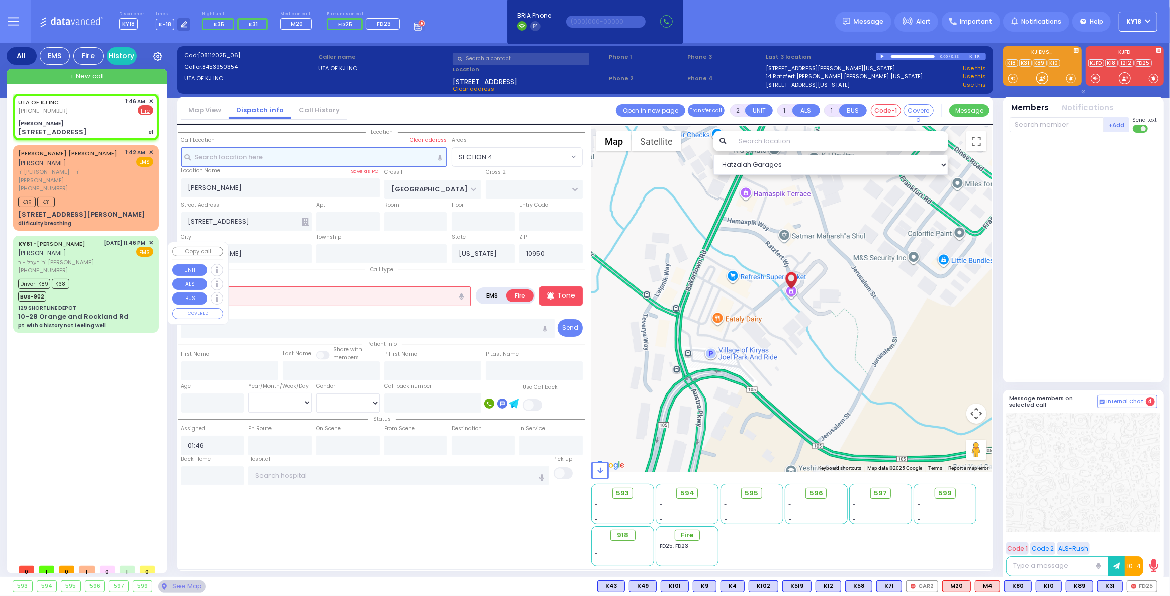
select select
type input "el"
radio input "true"
select select
select select "Hatzalah Garages"
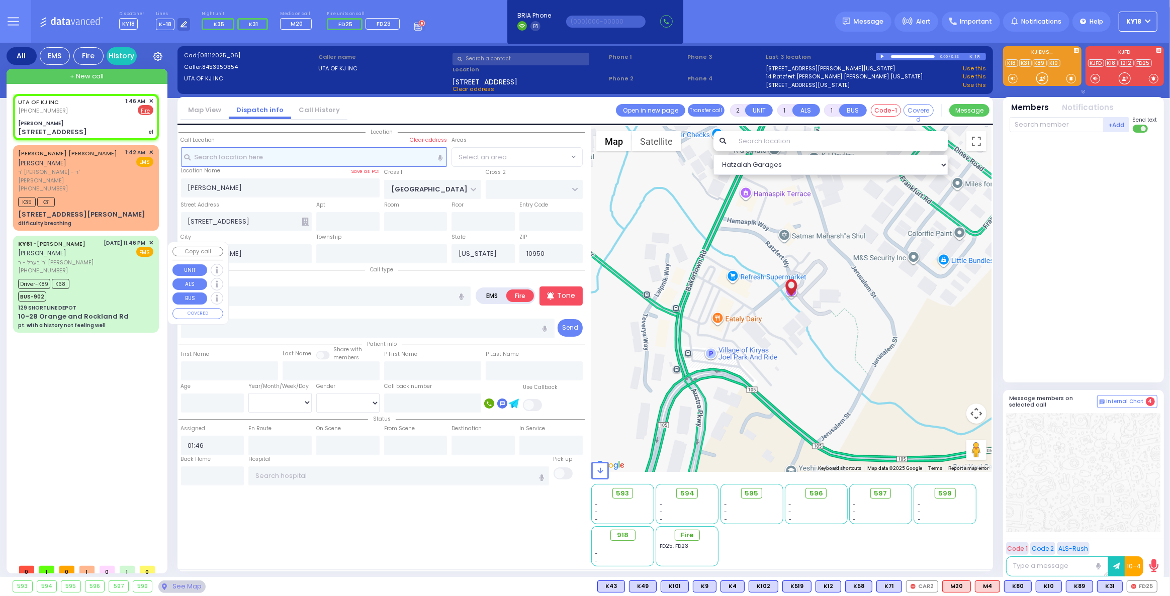
select select "SECTION 4"
select select
type input "ELEVATOR RESCUE"
radio input "true"
select select
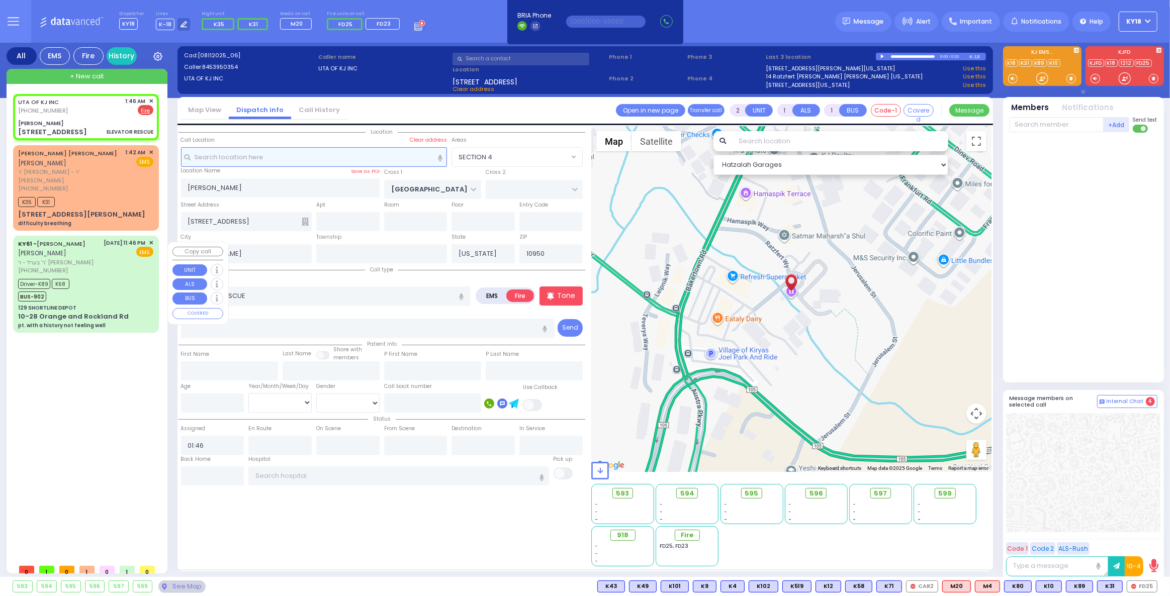
select select "Hatzalah Garages"
select select "SECTION 4"
select select
radio input "true"
select select
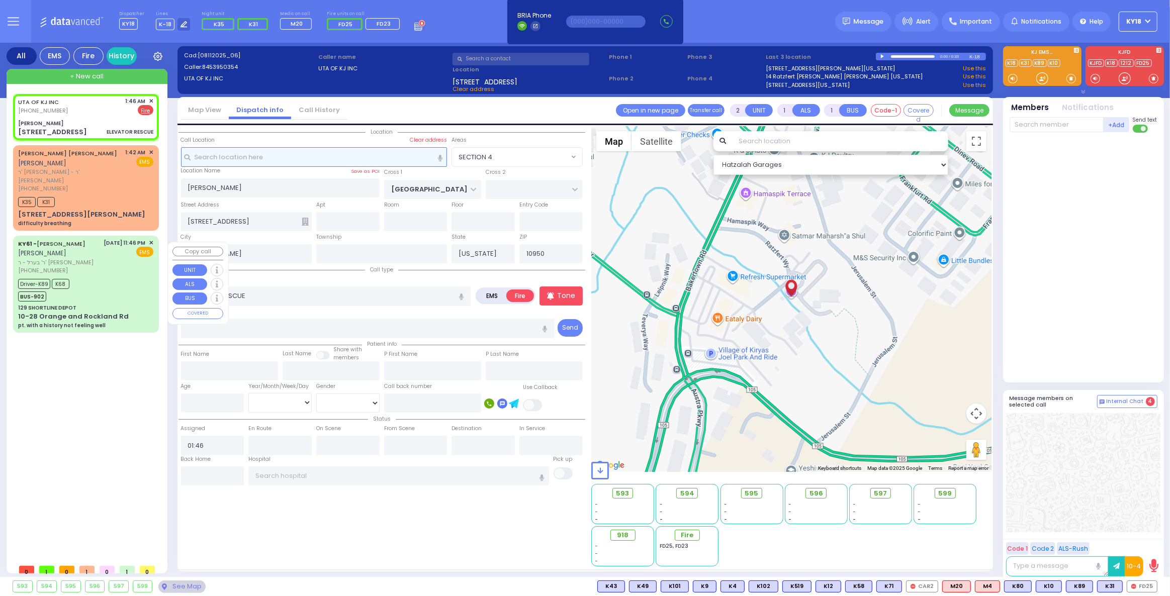
select select "Hatzalah Garages"
select select "SECTION 4"
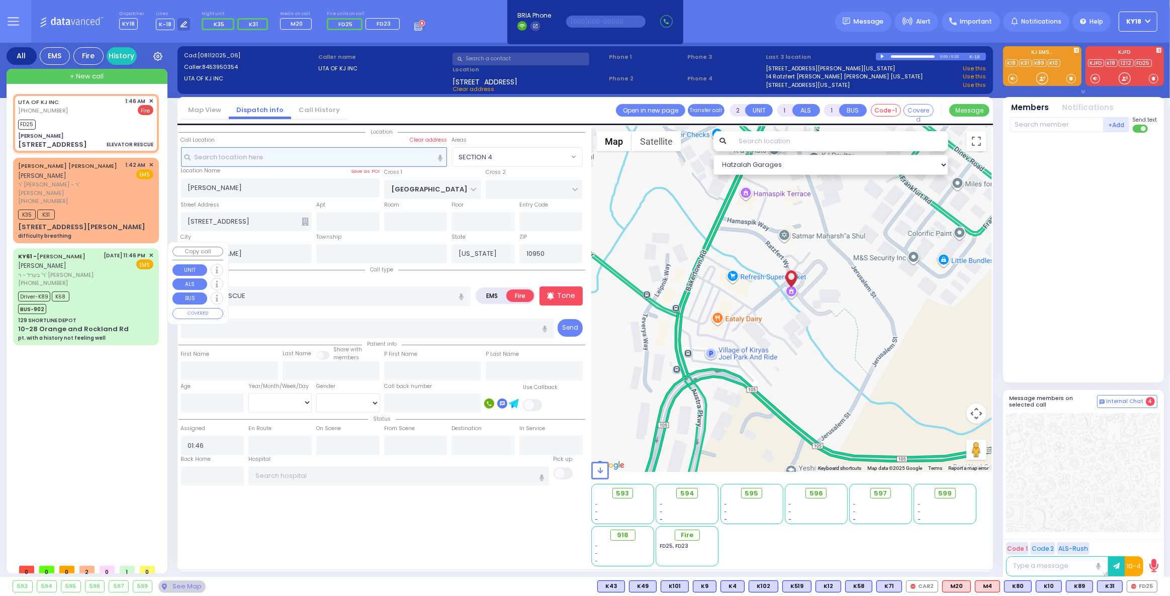
select select
radio input "true"
select select
type input "01:48"
select select "Hatzalah Garages"
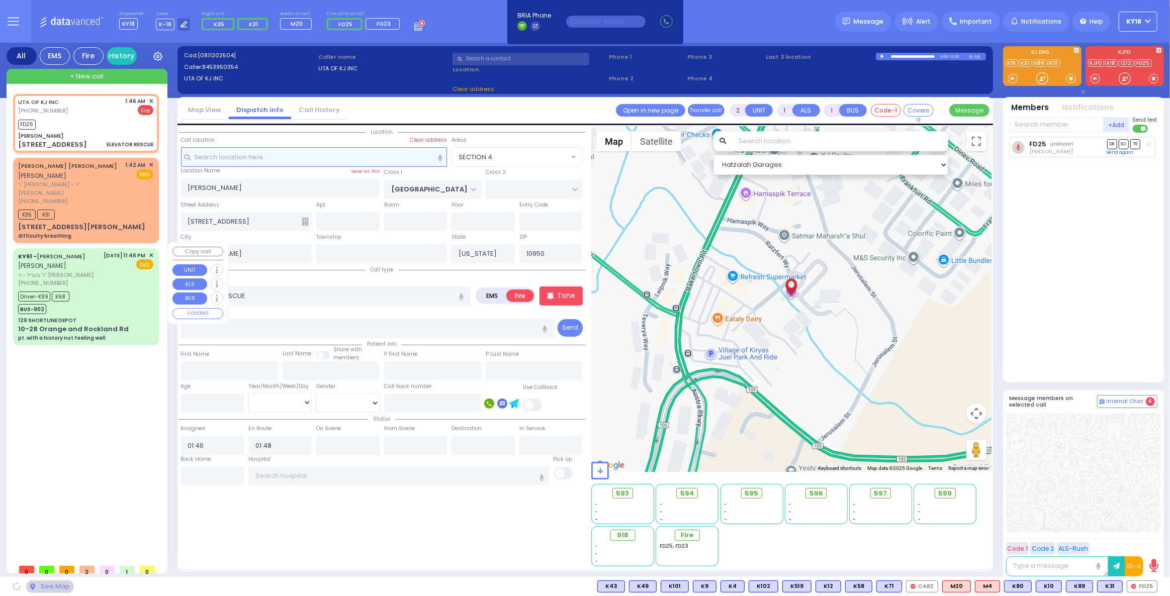
select select "SECTION 4"
